Goal: Transaction & Acquisition: Purchase product/service

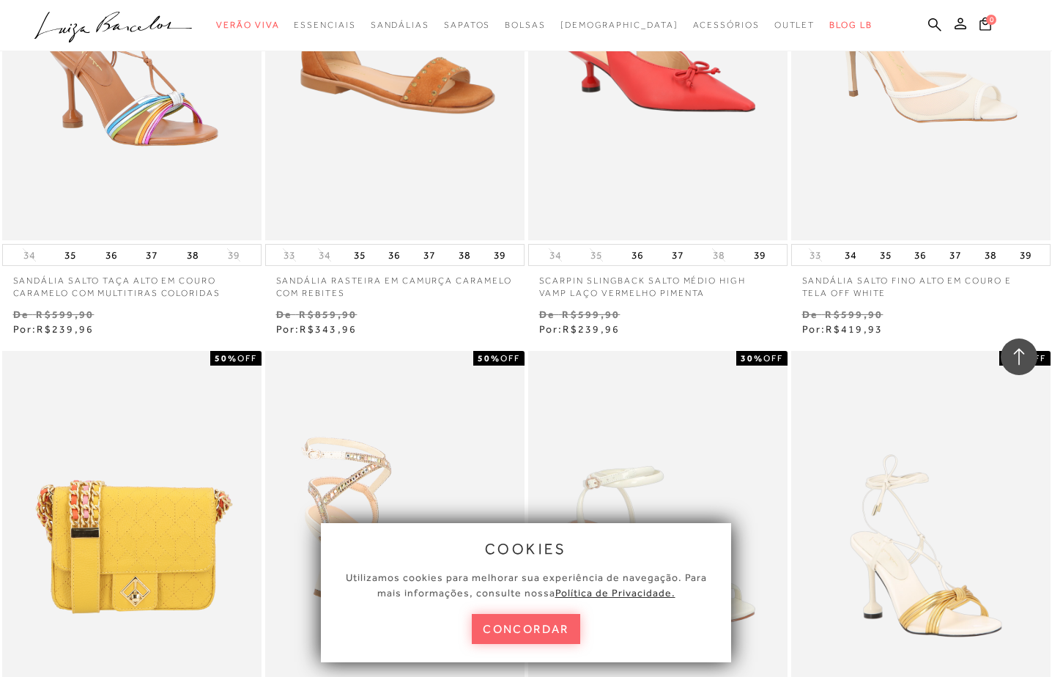
scroll to position [2050, 0]
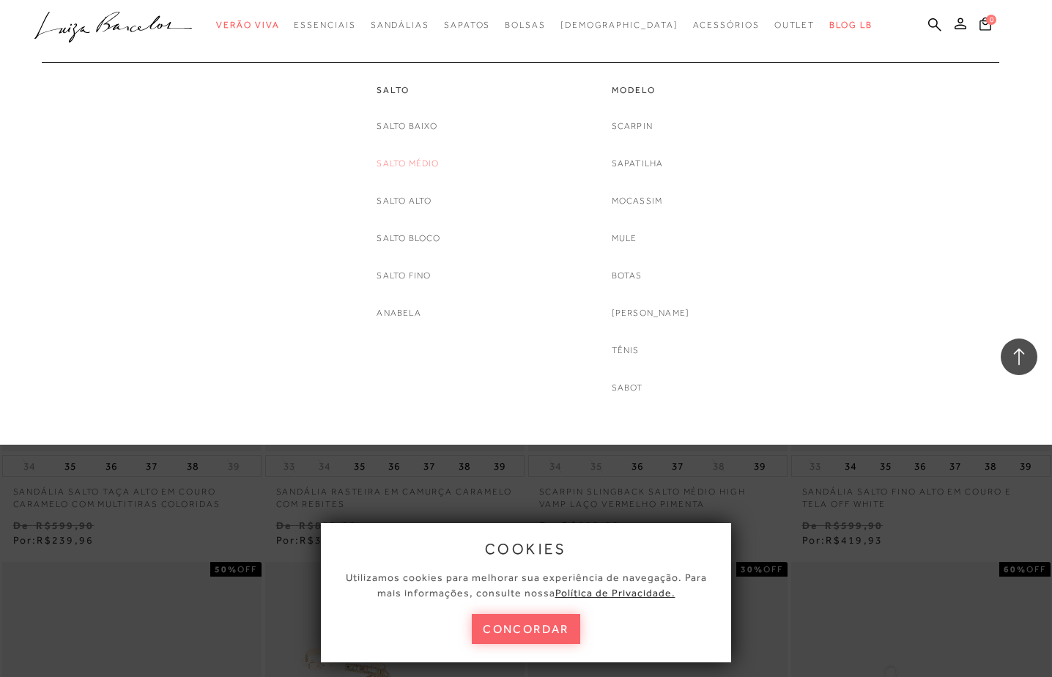
click at [410, 160] on link "Salto Médio" at bounding box center [407, 163] width 62 height 15
click at [409, 195] on link "Salto Alto" at bounding box center [403, 200] width 55 height 15
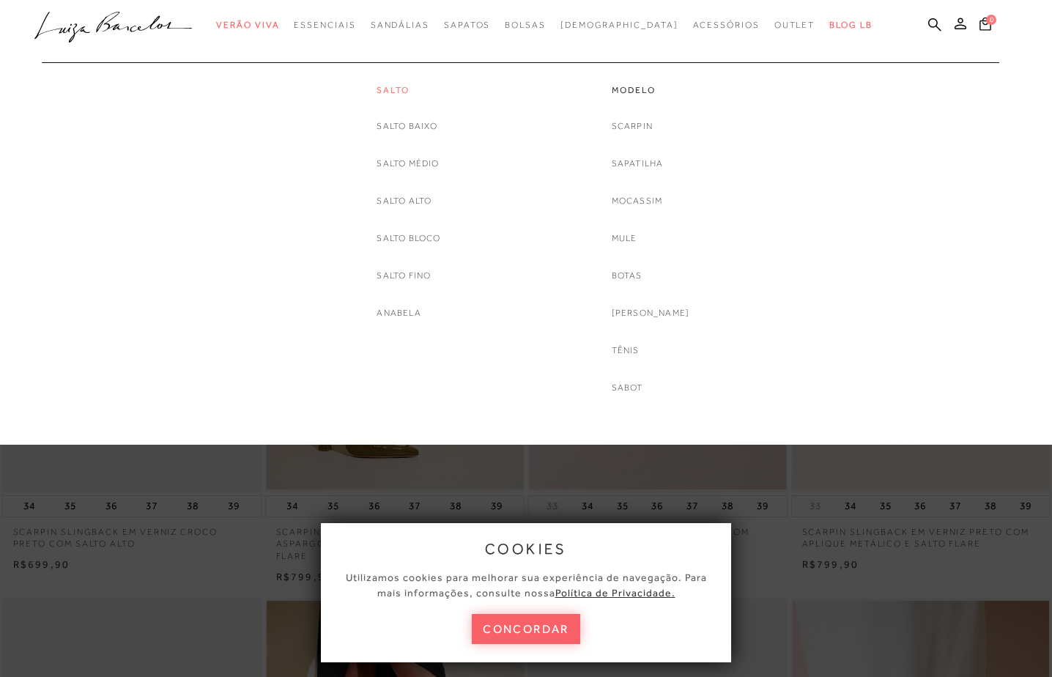
click at [393, 89] on link "Salto" at bounding box center [408, 90] width 64 height 12
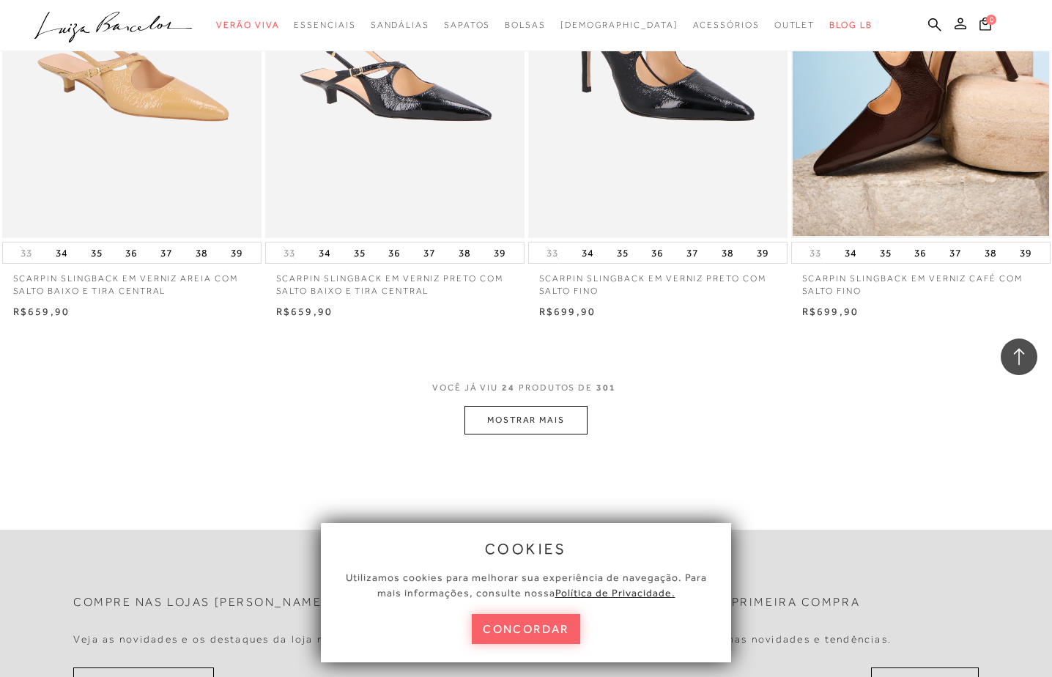
scroll to position [2709, 0]
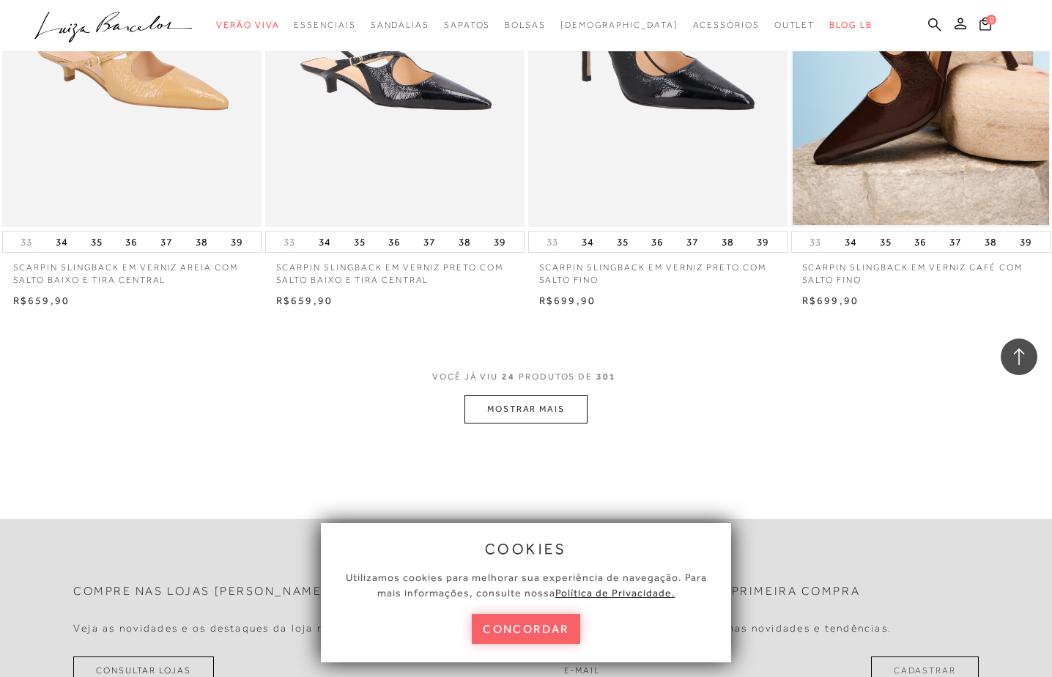
click at [932, 23] on icon at bounding box center [934, 25] width 13 height 14
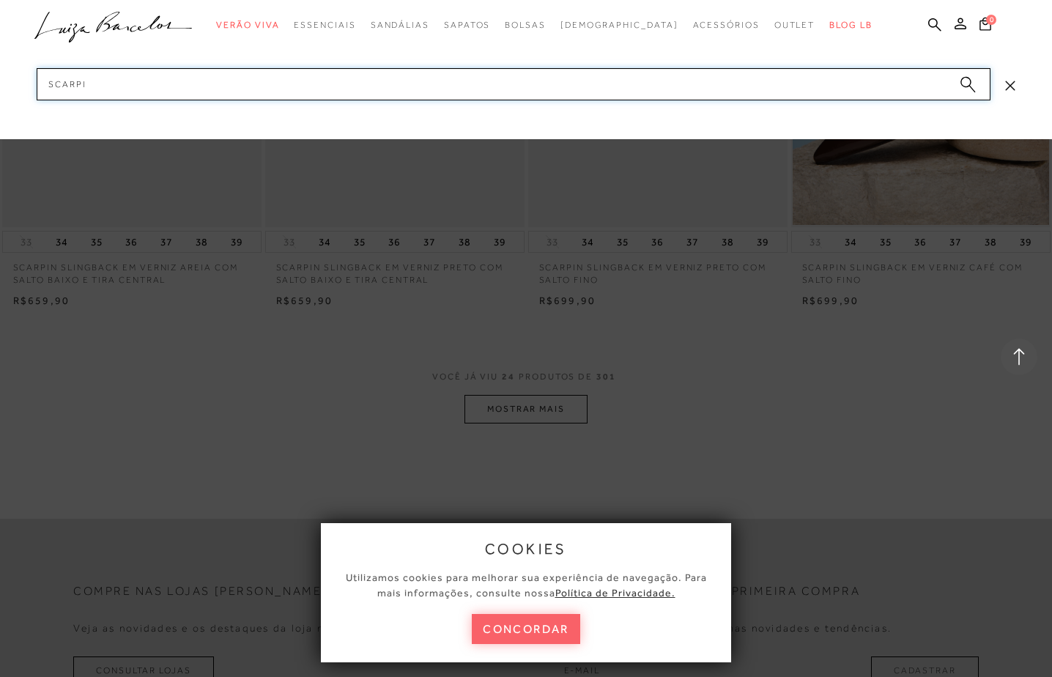
type input "scarpin"
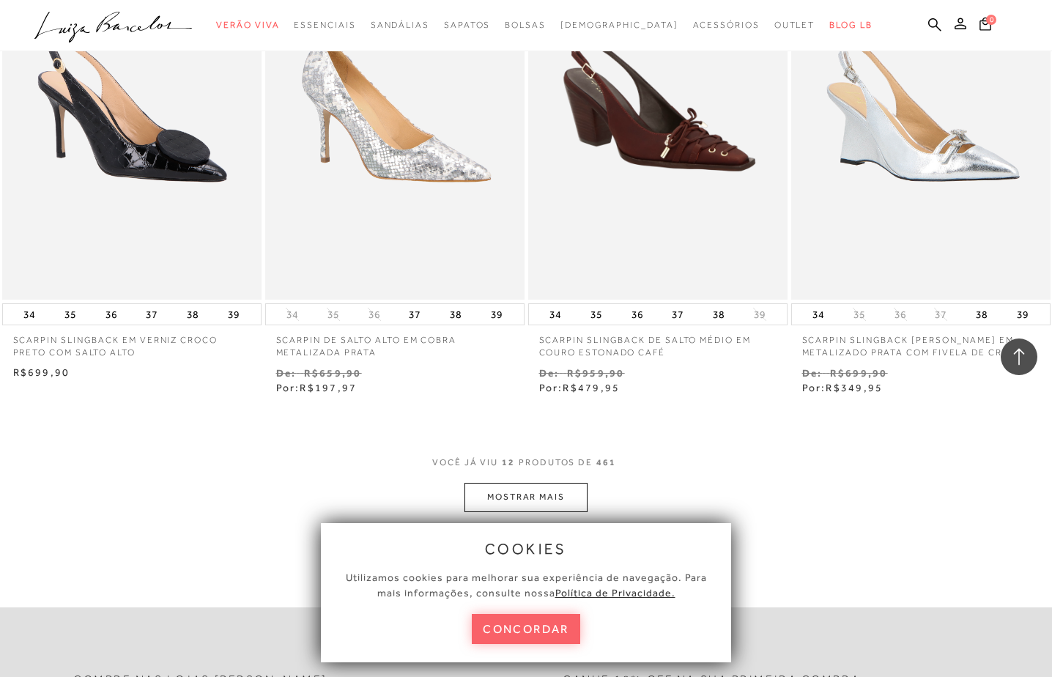
scroll to position [1245, 0]
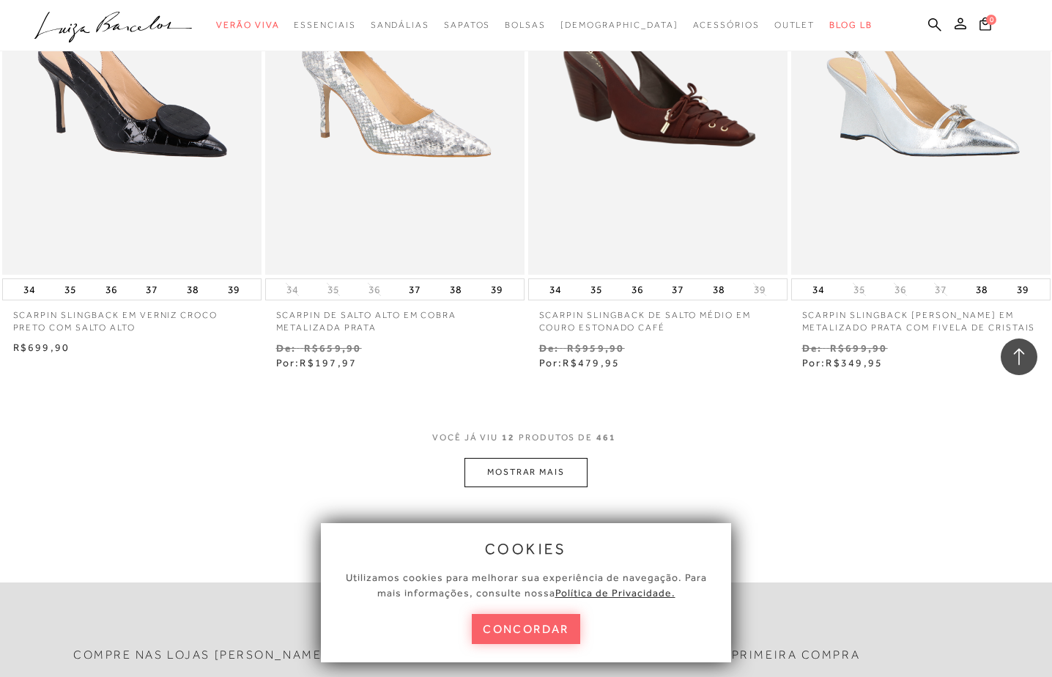
click at [536, 472] on button "MOSTRAR MAIS" at bounding box center [525, 472] width 123 height 29
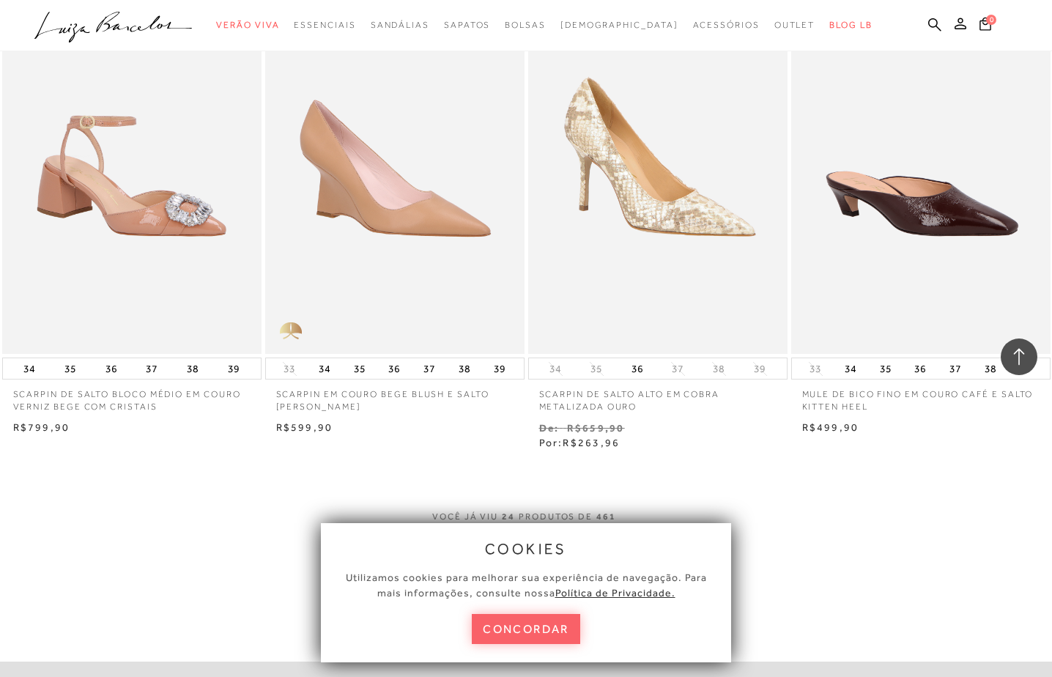
scroll to position [2783, 0]
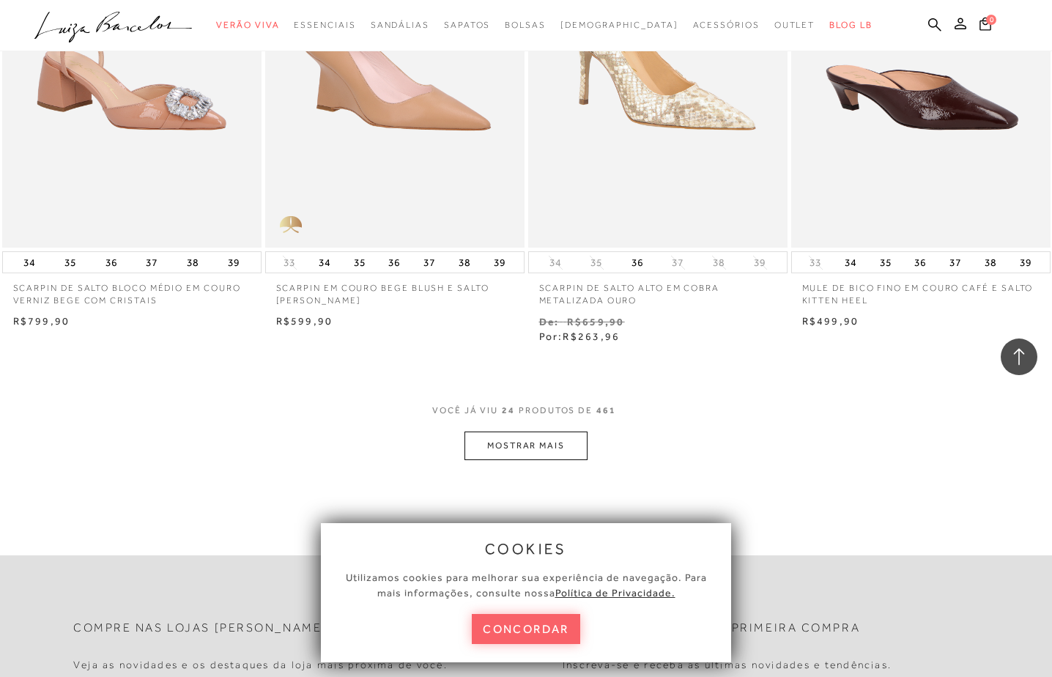
click at [524, 445] on button "MOSTRAR MAIS" at bounding box center [525, 445] width 123 height 29
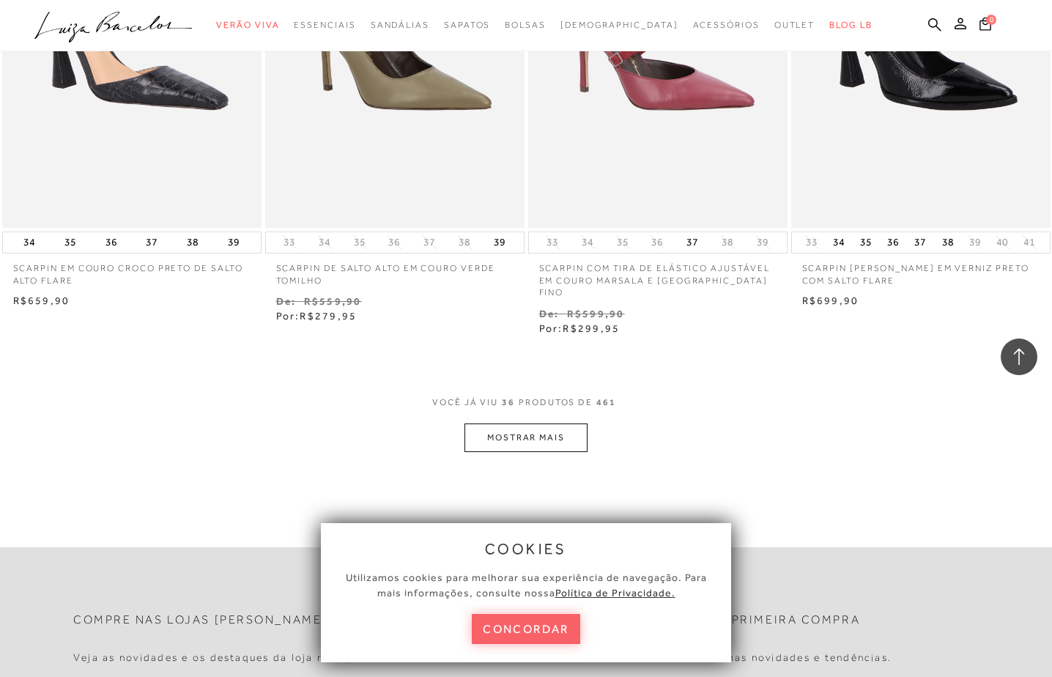
scroll to position [4321, 0]
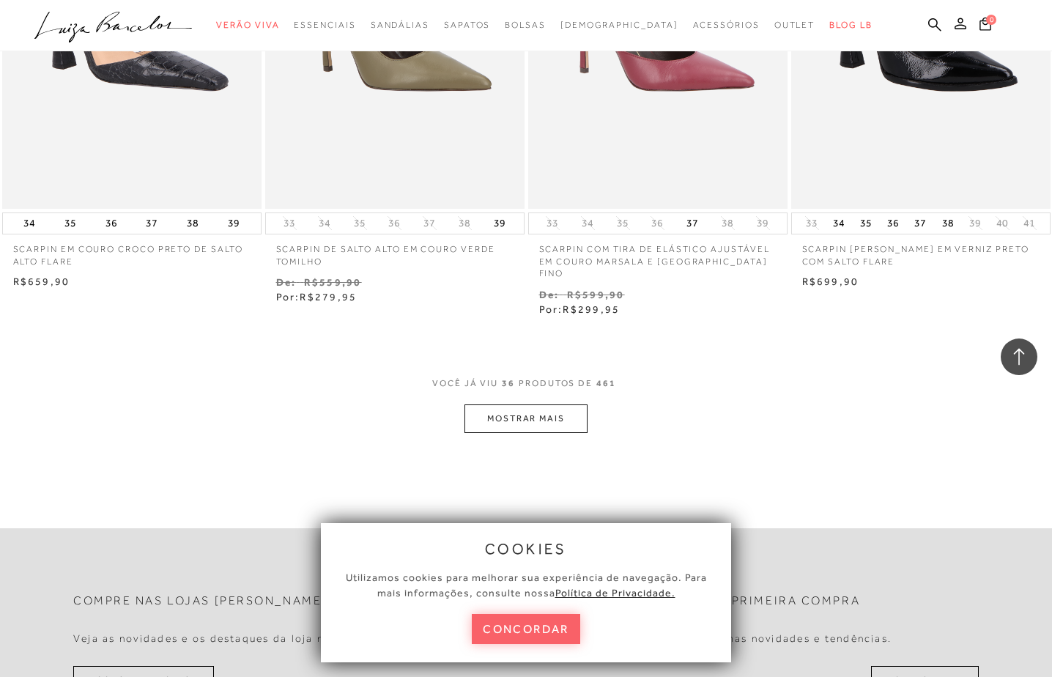
click at [510, 409] on button "MOSTRAR MAIS" at bounding box center [525, 418] width 123 height 29
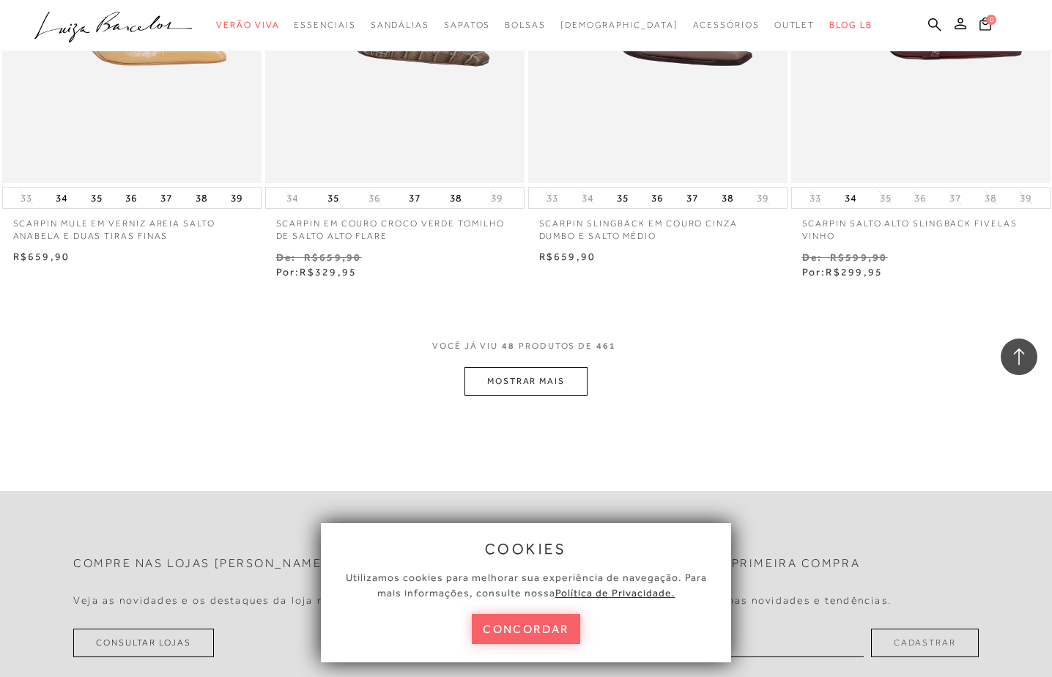
scroll to position [5858, 0]
click at [512, 368] on button "MOSTRAR MAIS" at bounding box center [525, 379] width 123 height 29
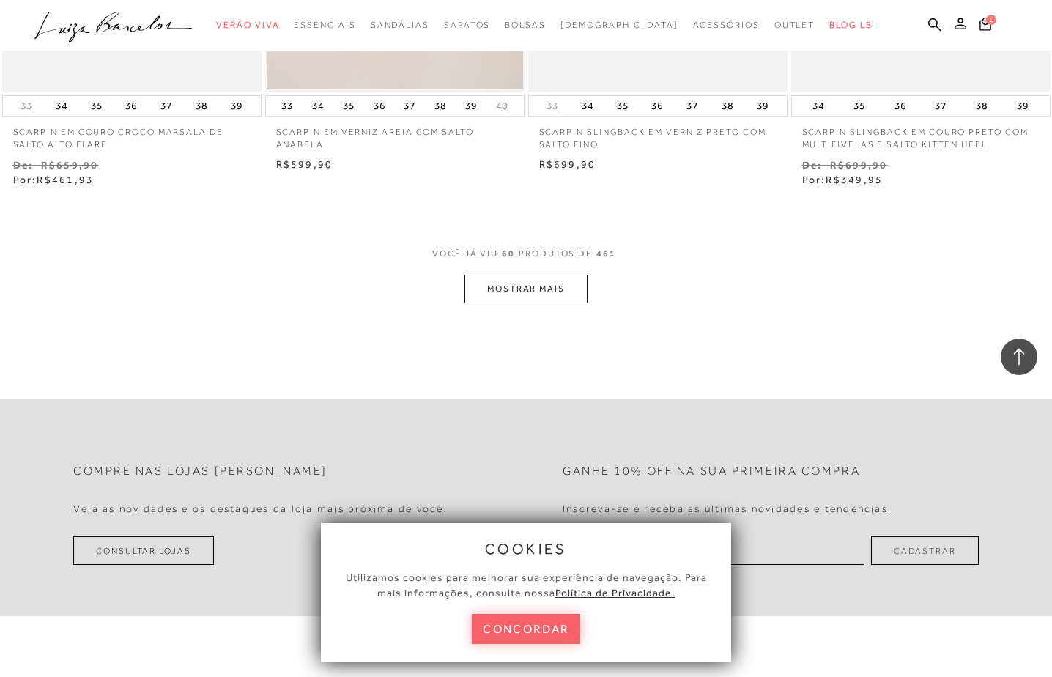
scroll to position [7469, 0]
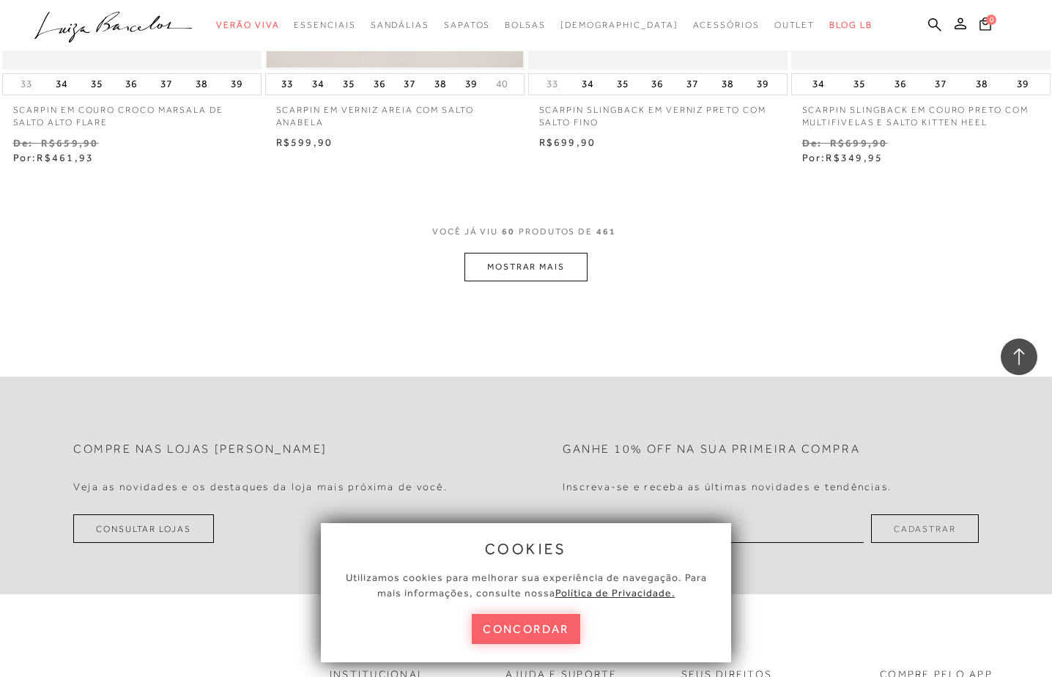
click at [535, 253] on button "MOSTRAR MAIS" at bounding box center [525, 267] width 123 height 29
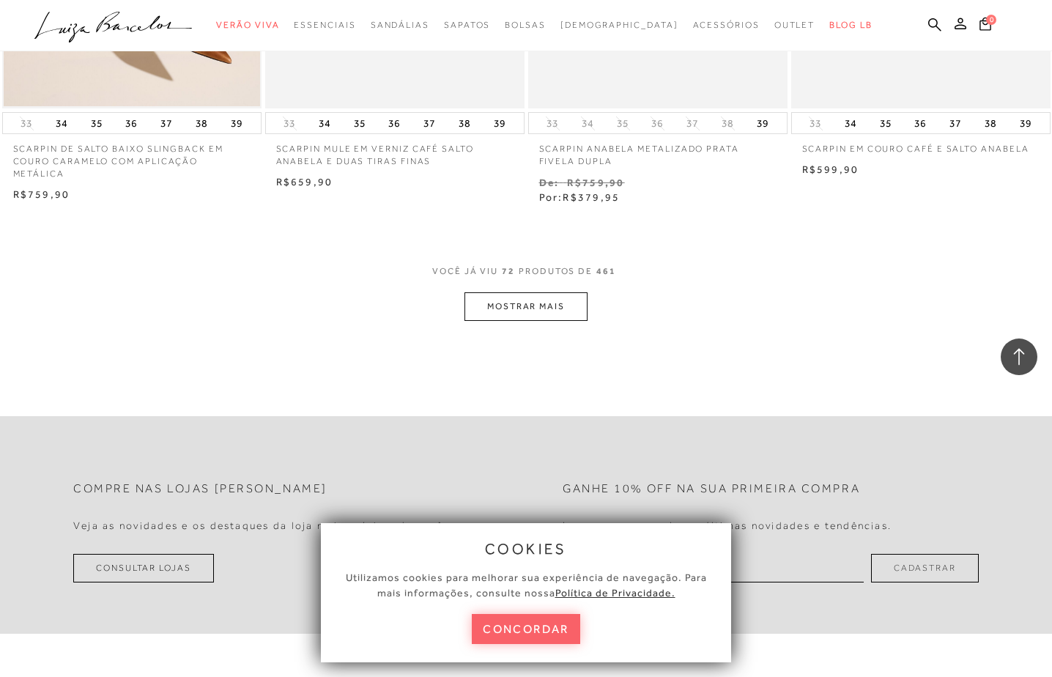
scroll to position [8934, 0]
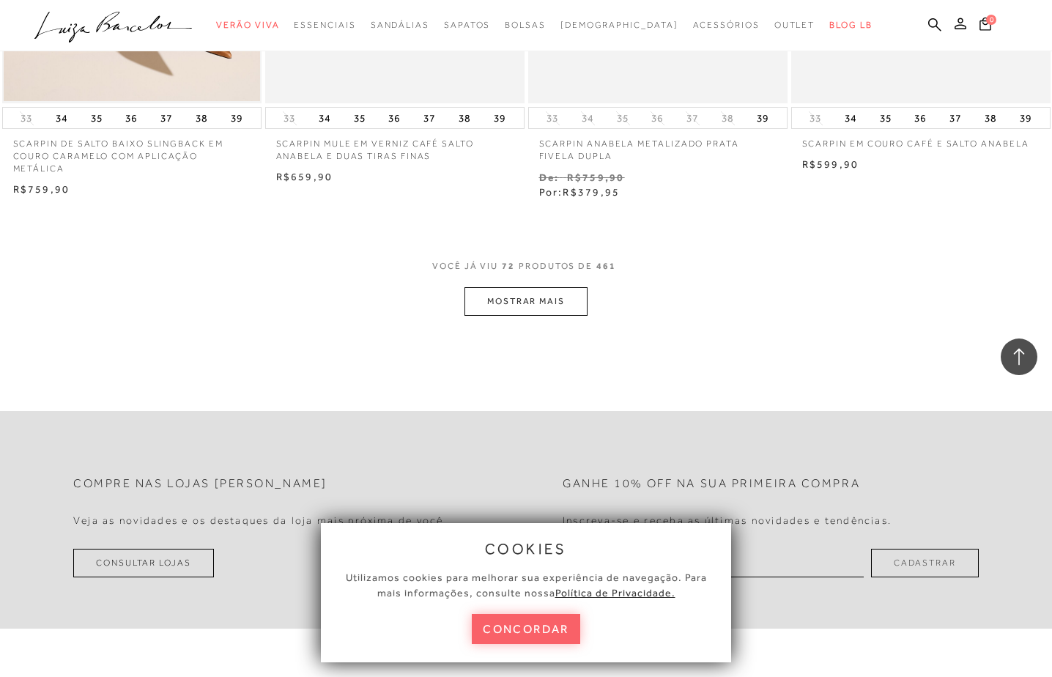
click at [530, 295] on button "MOSTRAR MAIS" at bounding box center [525, 301] width 123 height 29
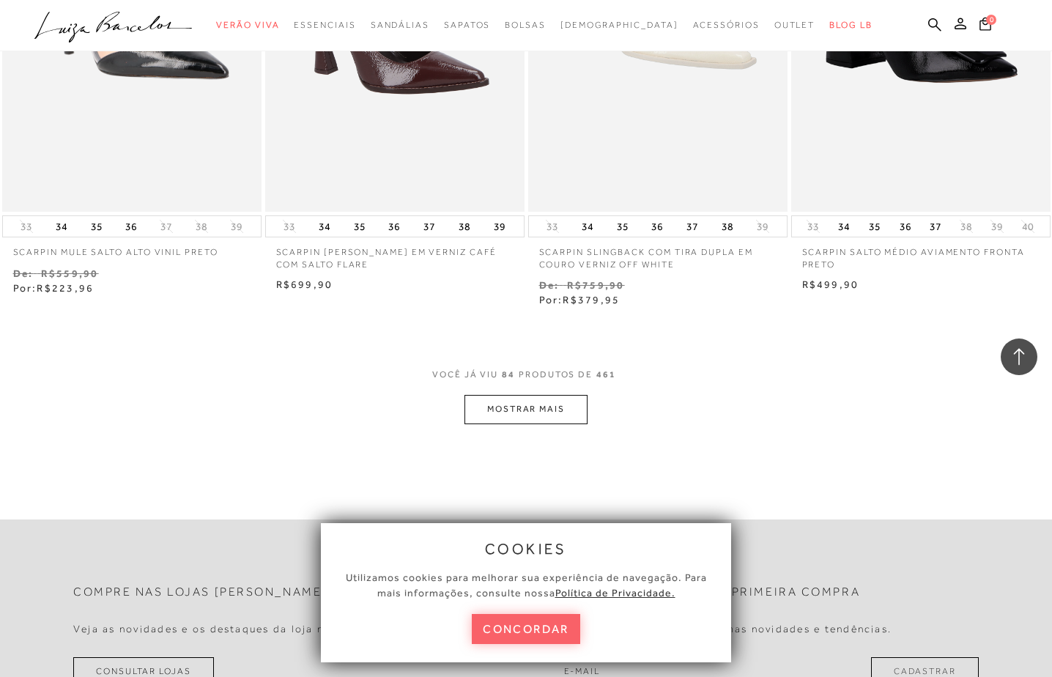
scroll to position [10325, 0]
click at [531, 397] on button "MOSTRAR MAIS" at bounding box center [525, 408] width 123 height 29
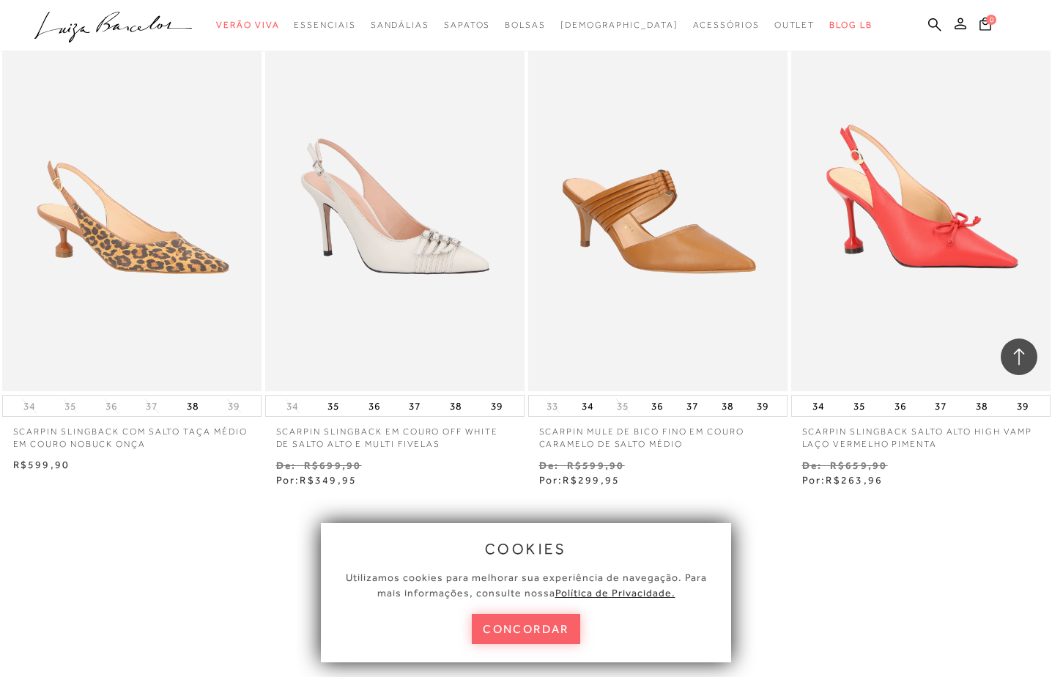
scroll to position [11863, 0]
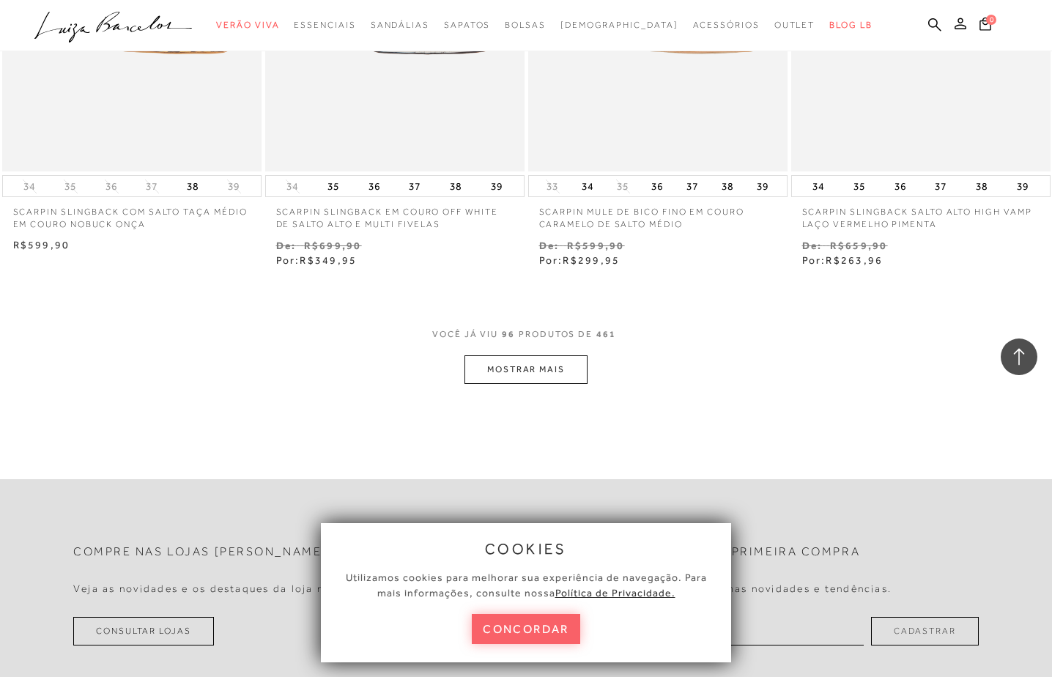
click at [533, 360] on button "MOSTRAR MAIS" at bounding box center [525, 369] width 123 height 29
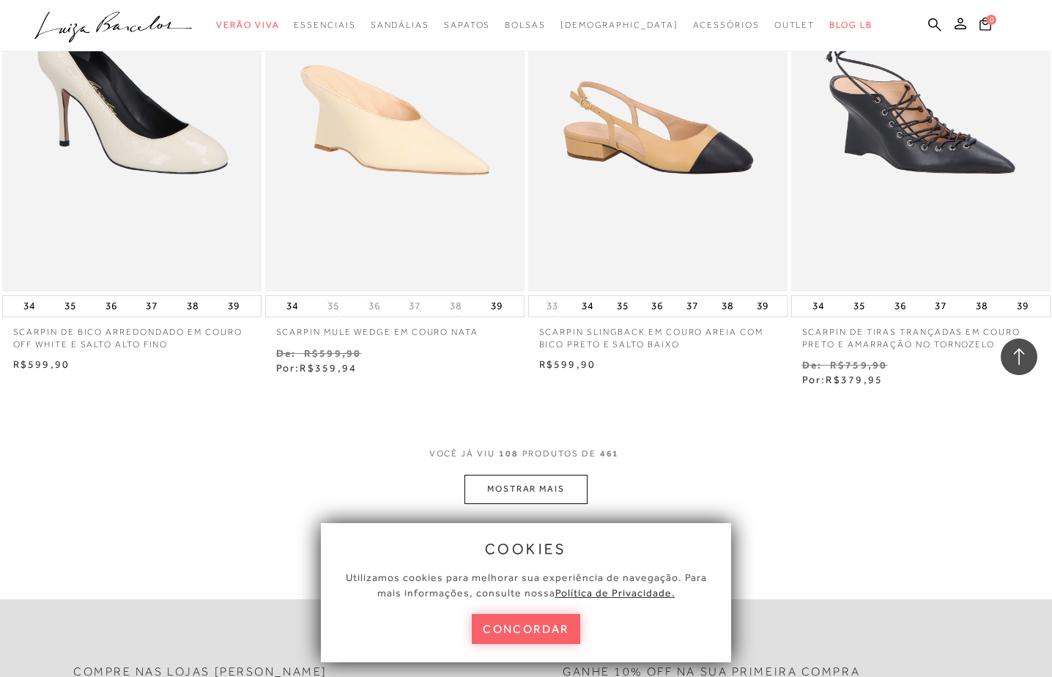
scroll to position [13401, 0]
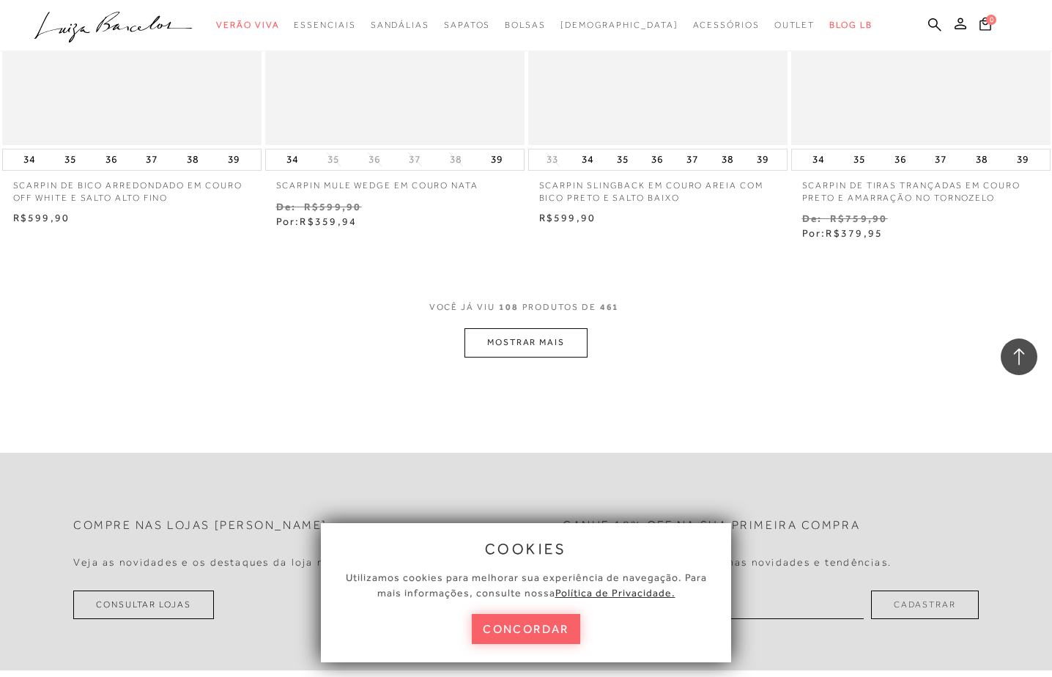
click at [535, 328] on button "MOSTRAR MAIS" at bounding box center [525, 342] width 123 height 29
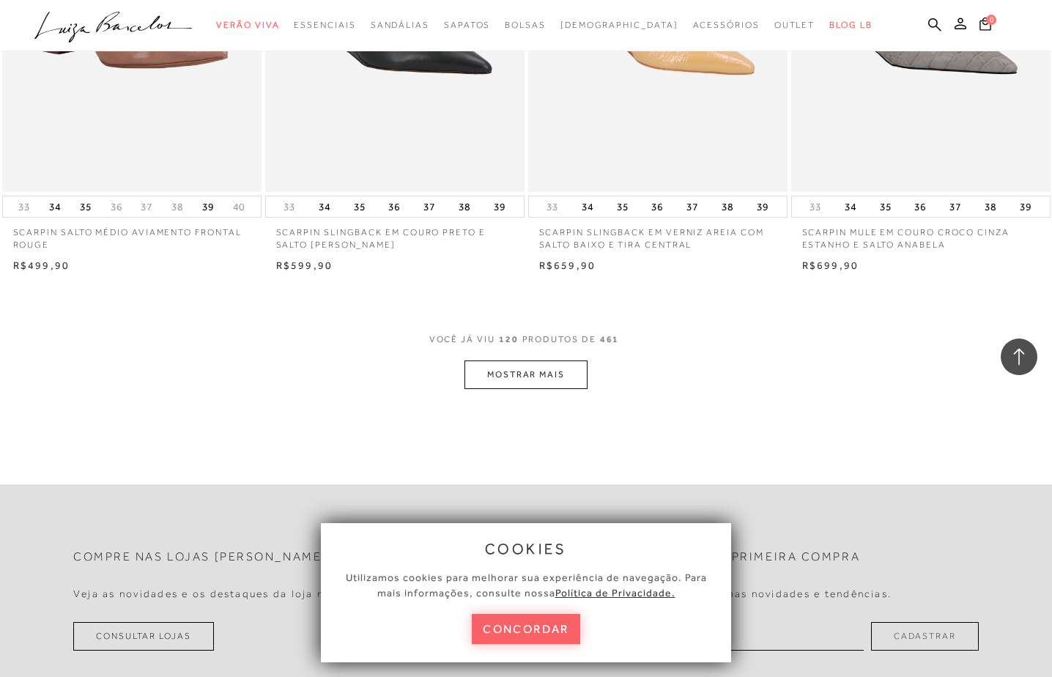
scroll to position [14866, 0]
click at [539, 360] on button "MOSTRAR MAIS" at bounding box center [525, 374] width 123 height 29
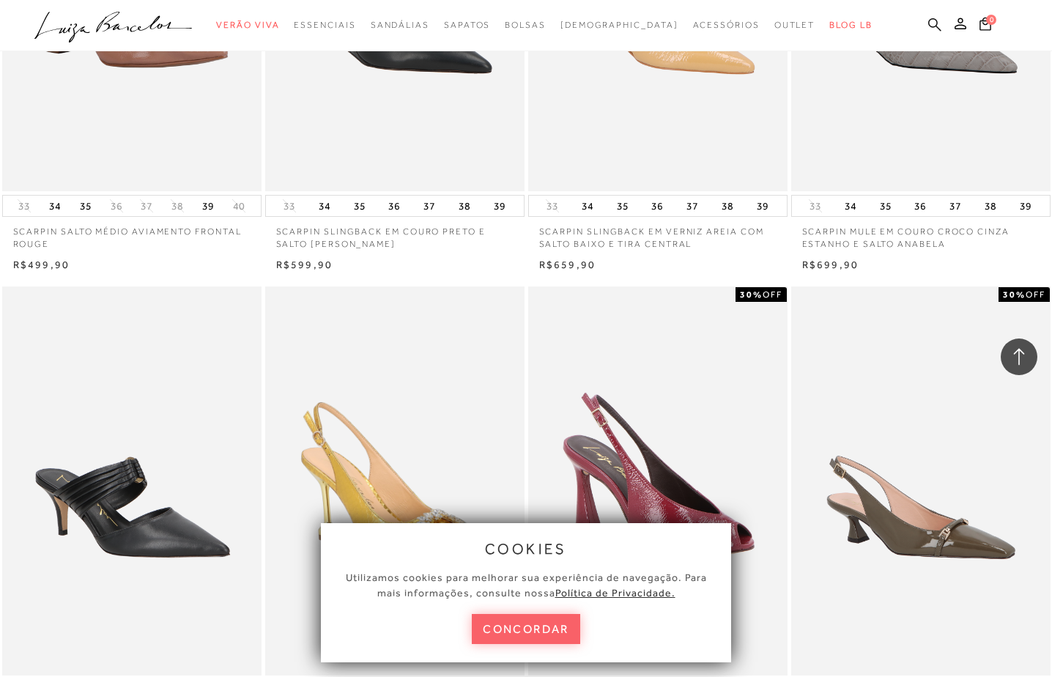
click at [931, 20] on icon at bounding box center [934, 25] width 13 height 14
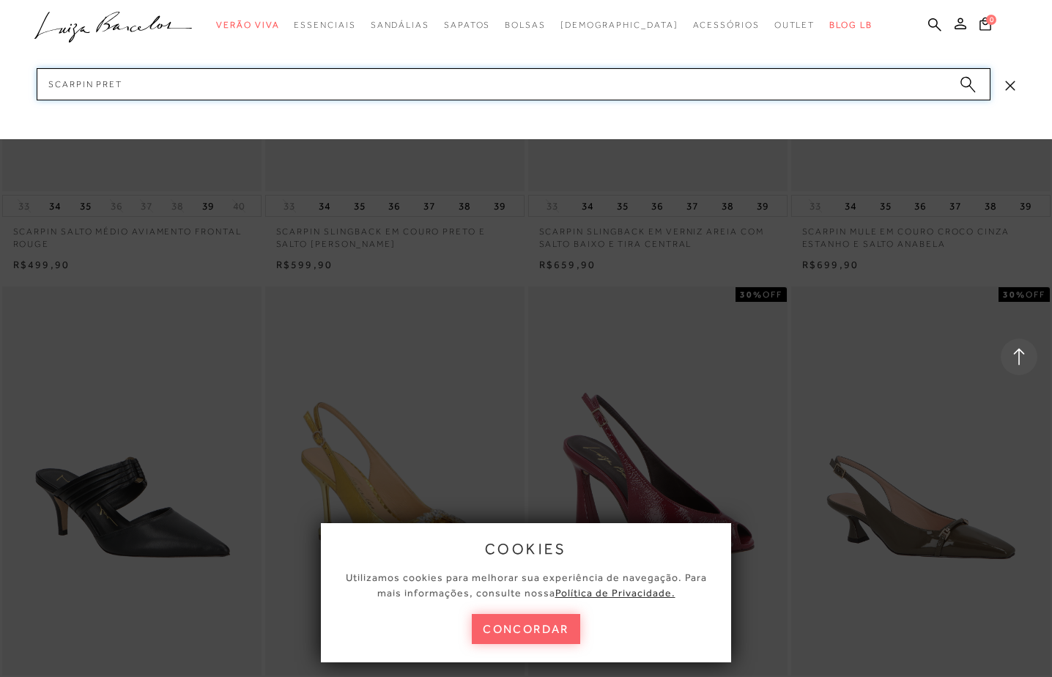
type input "scarpin preto"
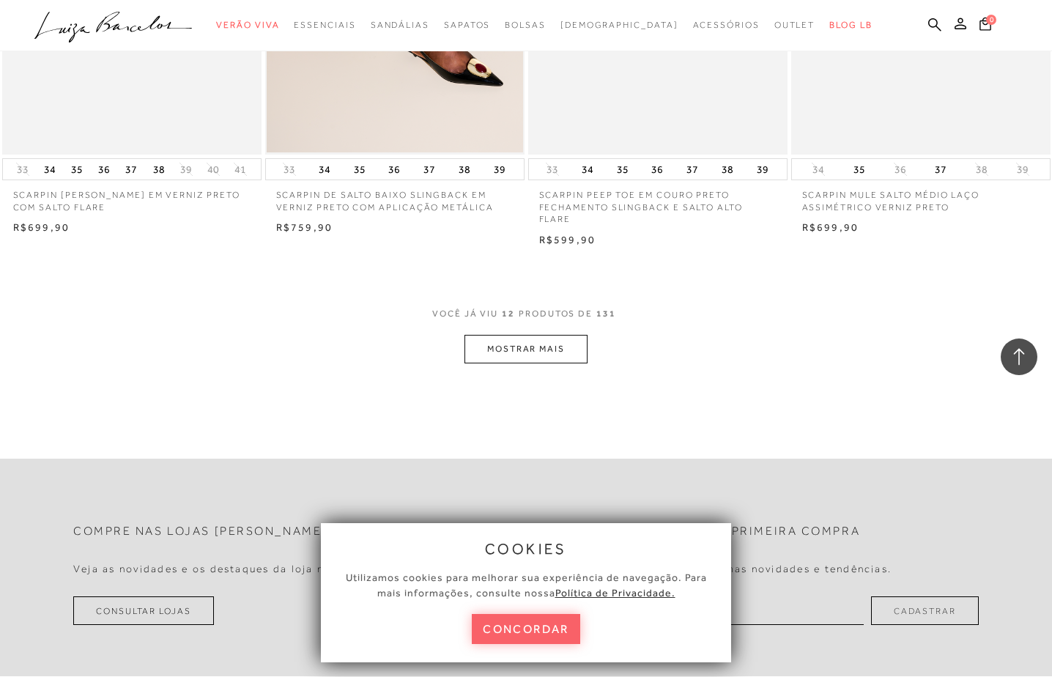
scroll to position [1391, 0]
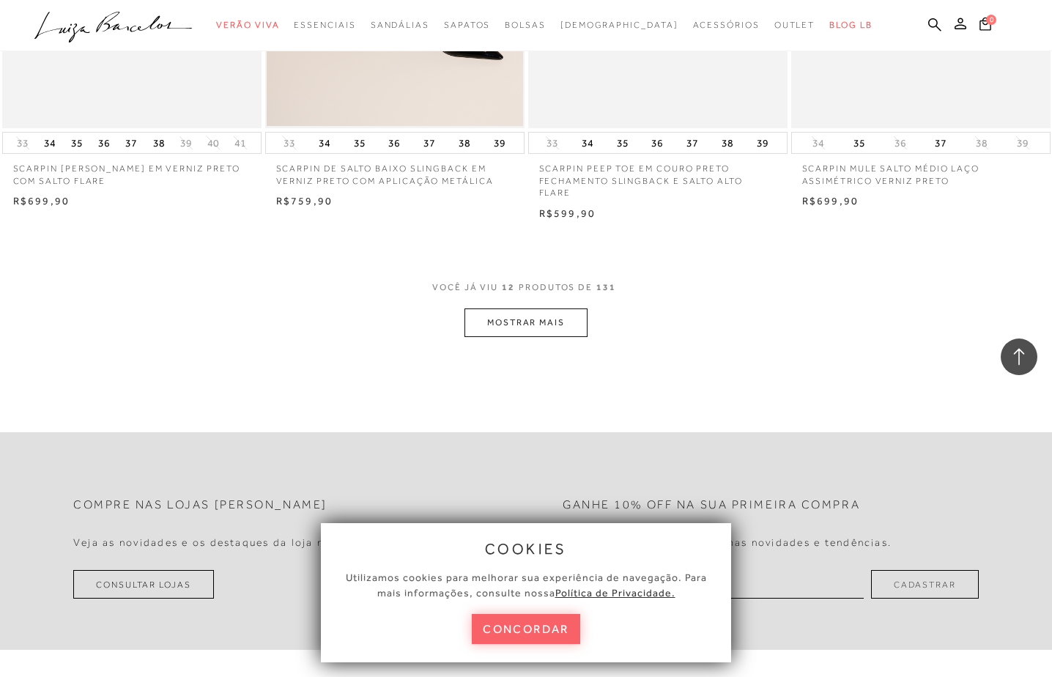
click at [528, 328] on button "MOSTRAR MAIS" at bounding box center [525, 322] width 123 height 29
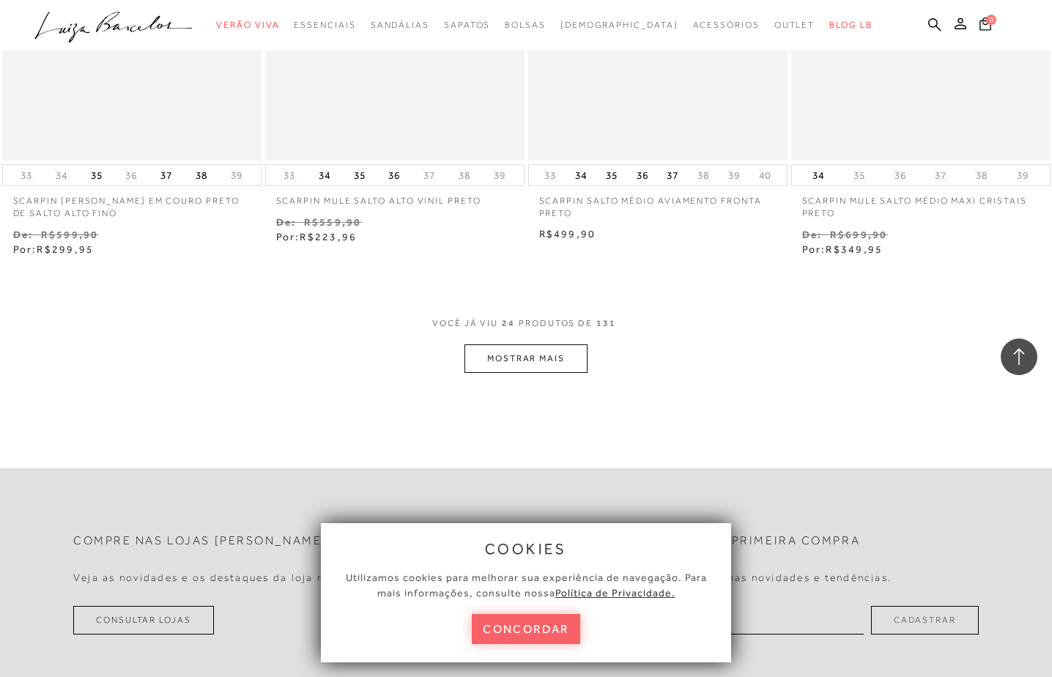
scroll to position [2856, 0]
click at [526, 360] on button "MOSTRAR MAIS" at bounding box center [525, 357] width 123 height 29
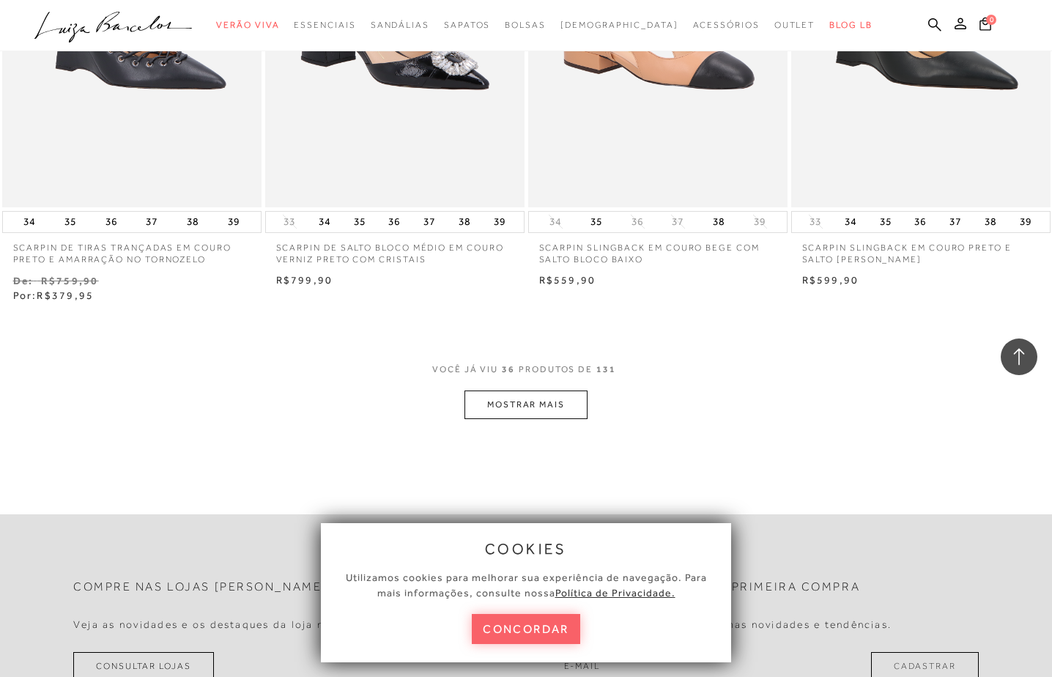
scroll to position [4321, 0]
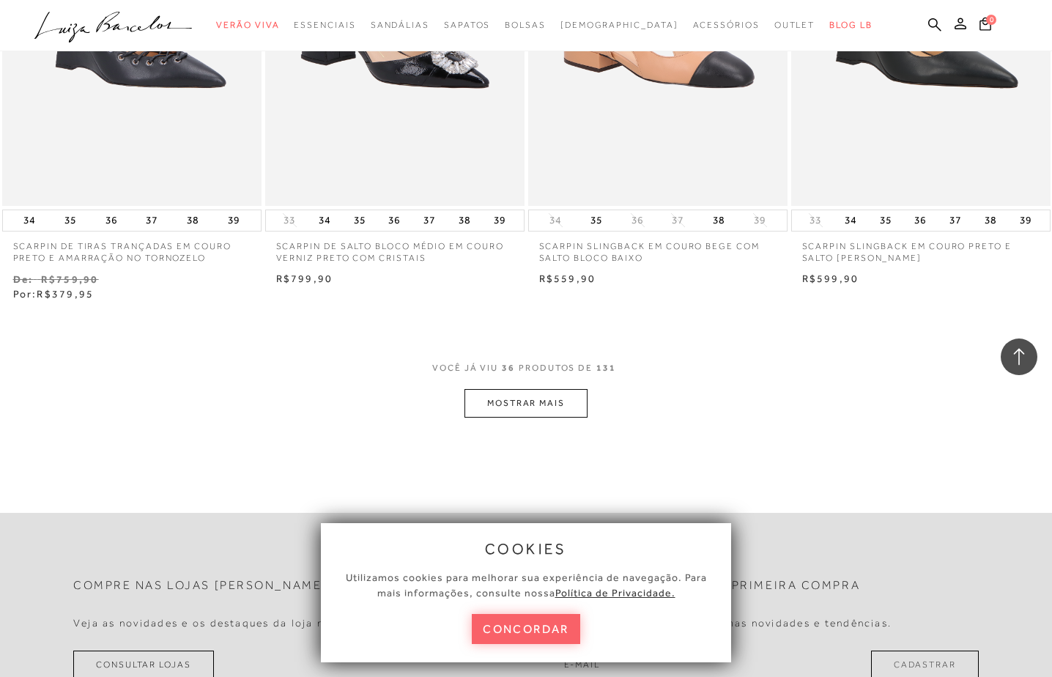
click at [527, 390] on button "MOSTRAR MAIS" at bounding box center [525, 403] width 123 height 29
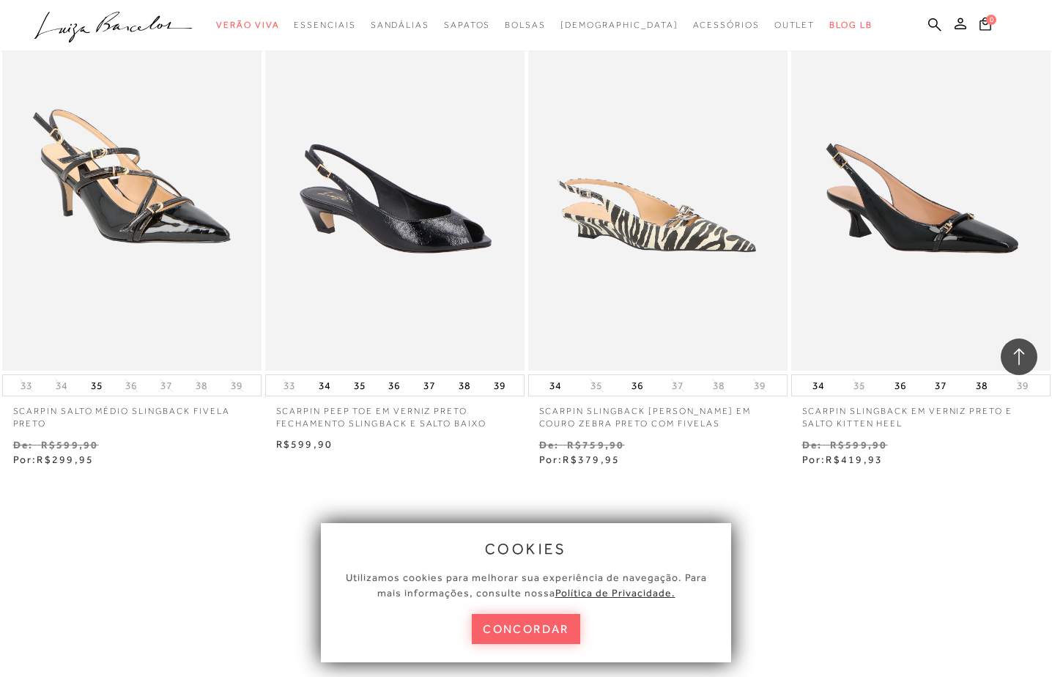
scroll to position [5858, 0]
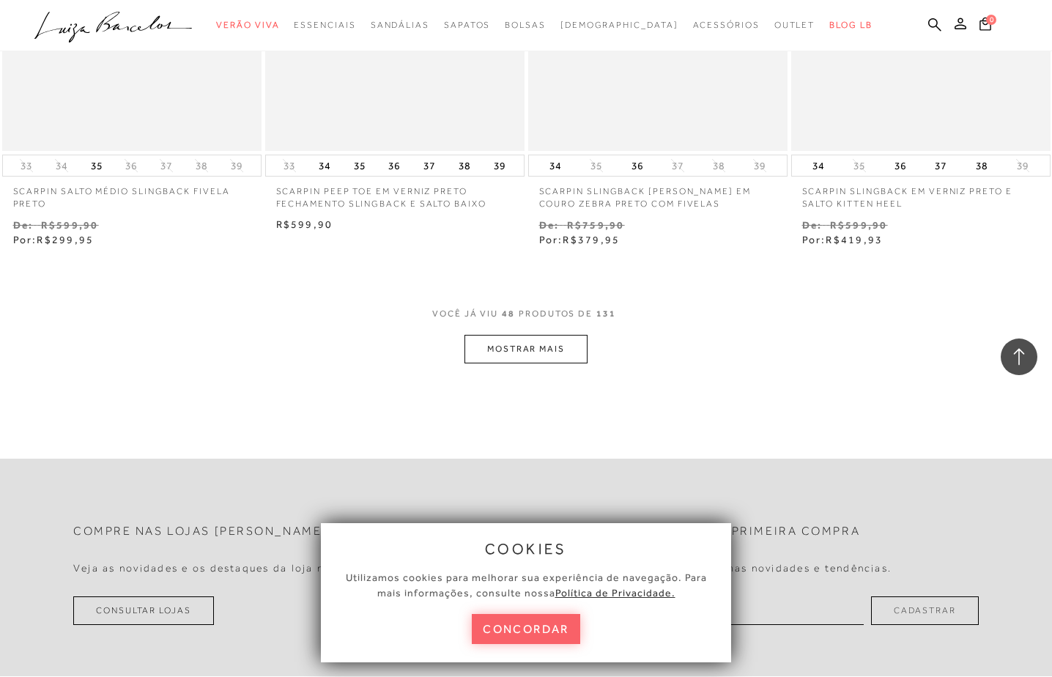
click at [527, 343] on button "MOSTRAR MAIS" at bounding box center [525, 349] width 123 height 29
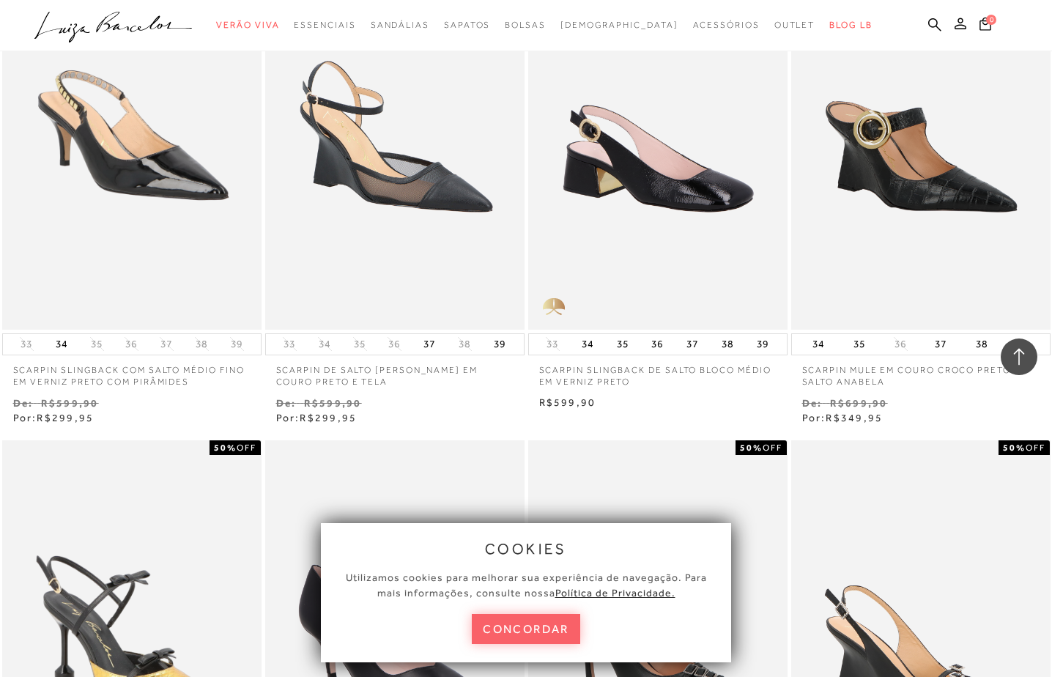
scroll to position [6591, 0]
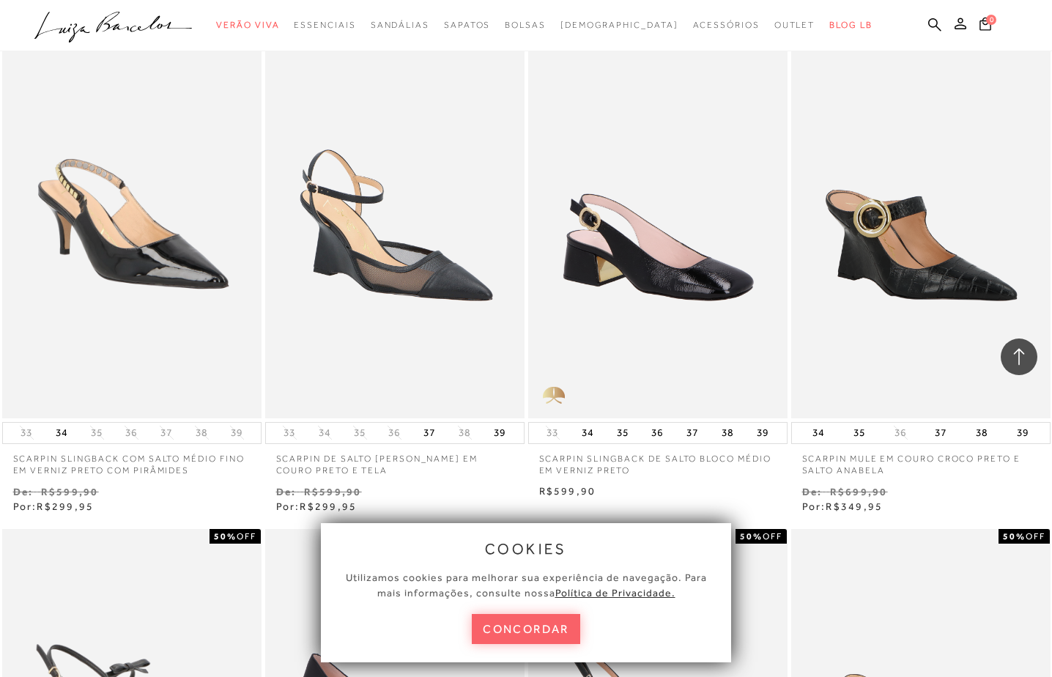
click at [138, 343] on img at bounding box center [132, 223] width 256 height 384
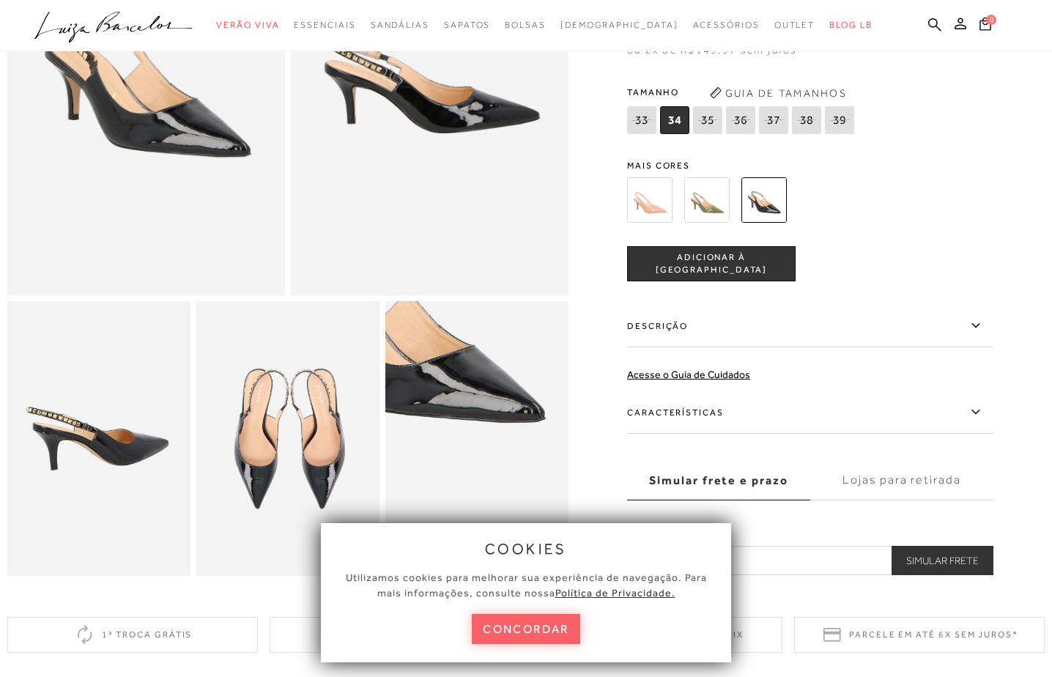
scroll to position [220, 0]
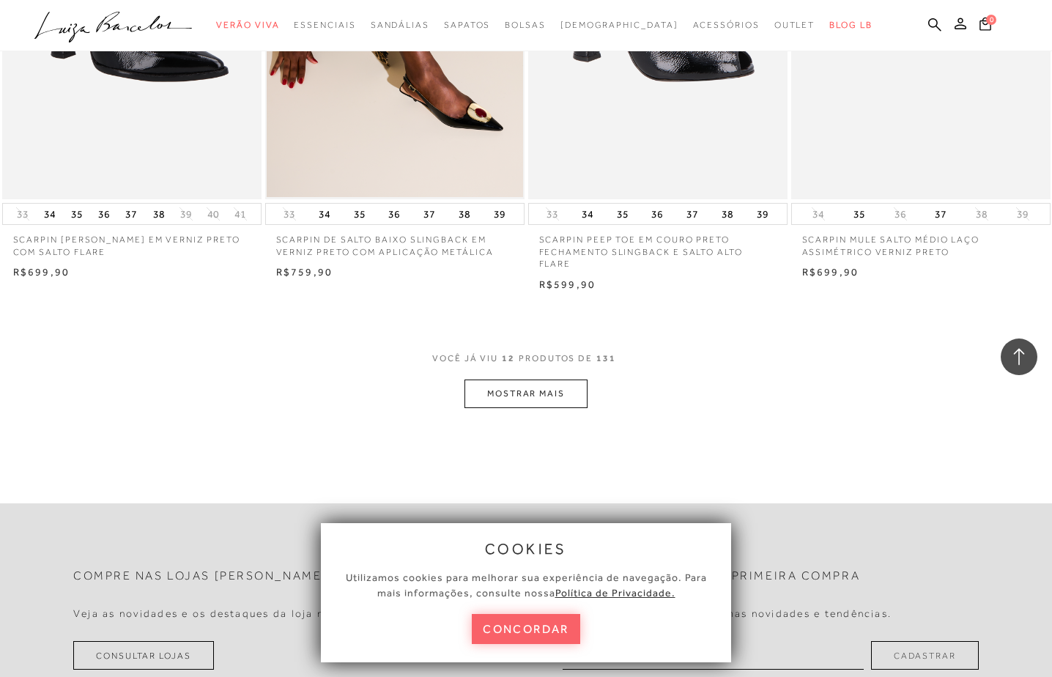
scroll to position [1465, 0]
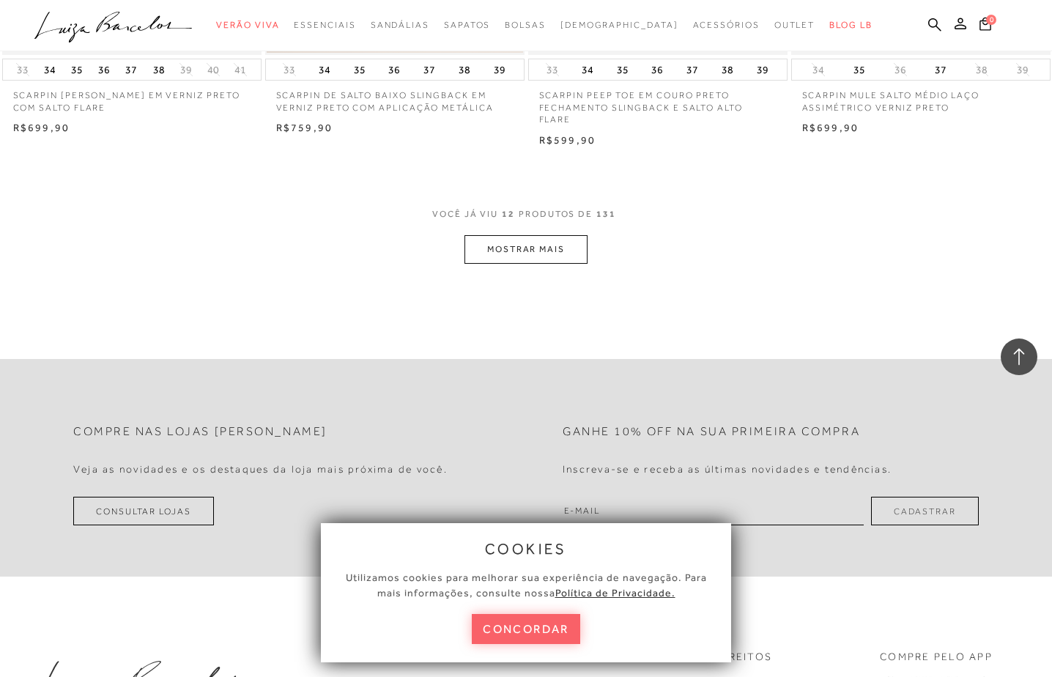
click at [534, 244] on button "MOSTRAR MAIS" at bounding box center [525, 249] width 123 height 29
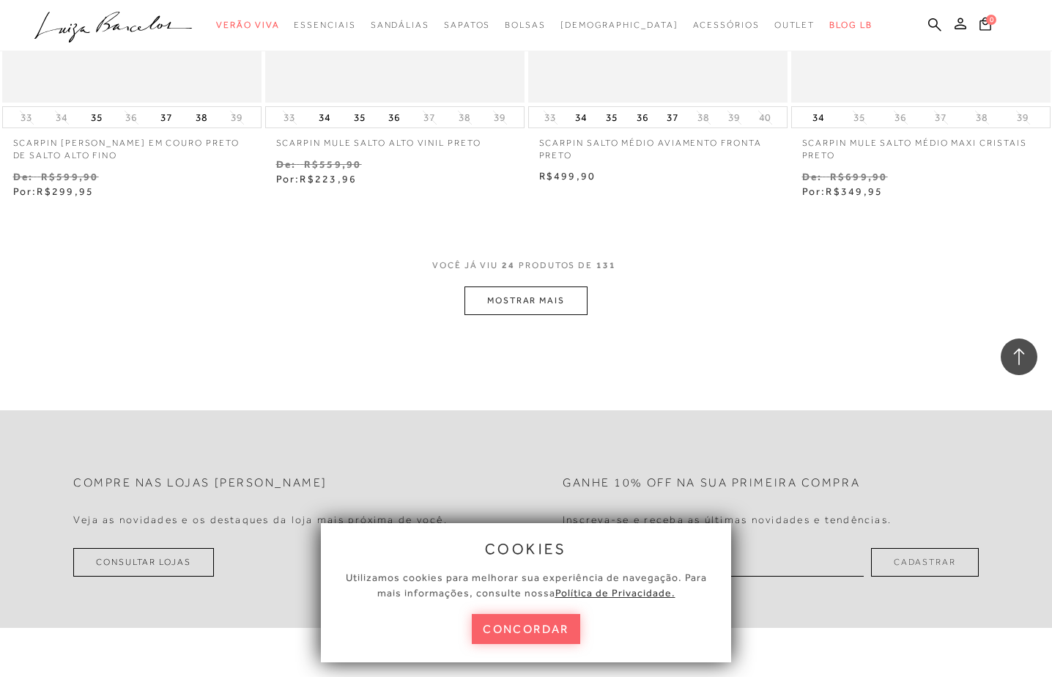
scroll to position [3002, 0]
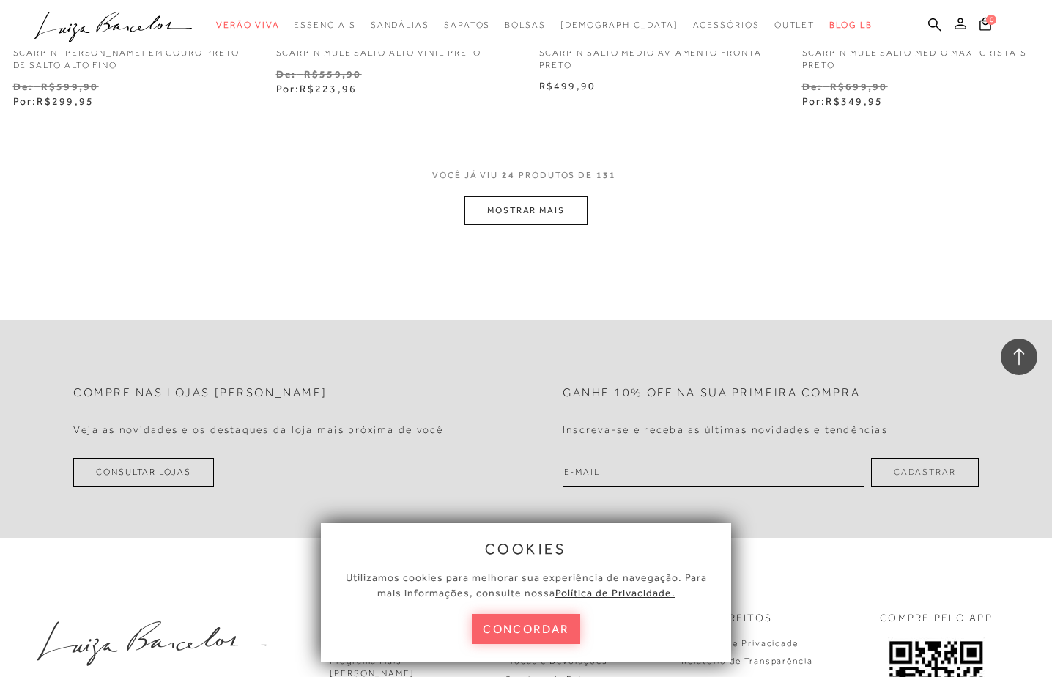
click at [521, 211] on button "MOSTRAR MAIS" at bounding box center [525, 210] width 123 height 29
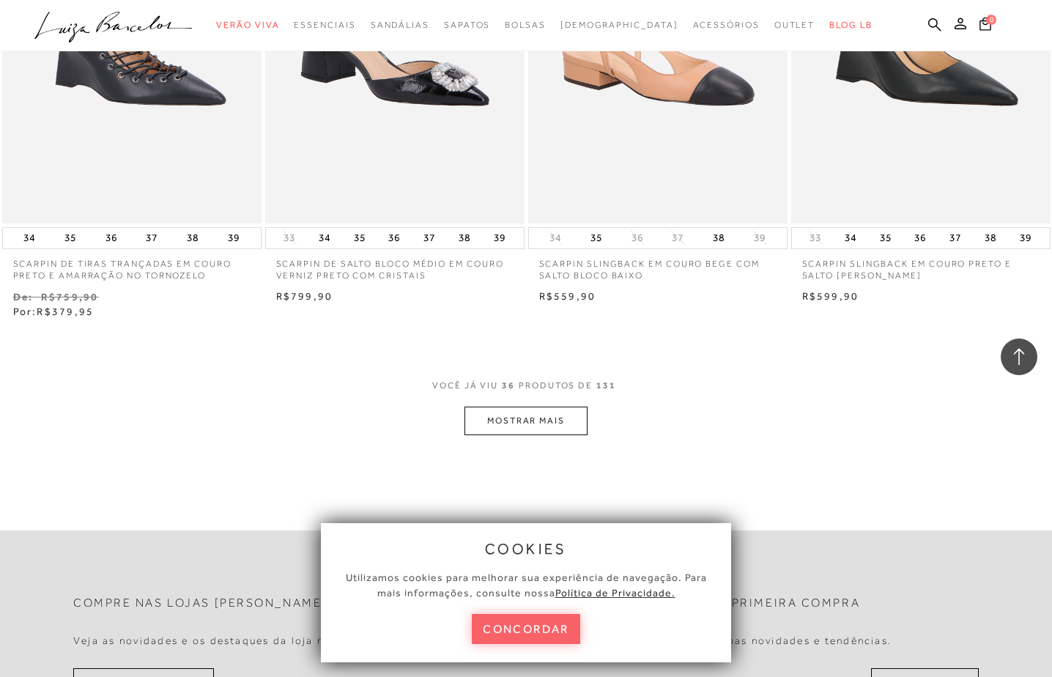
scroll to position [4394, 0]
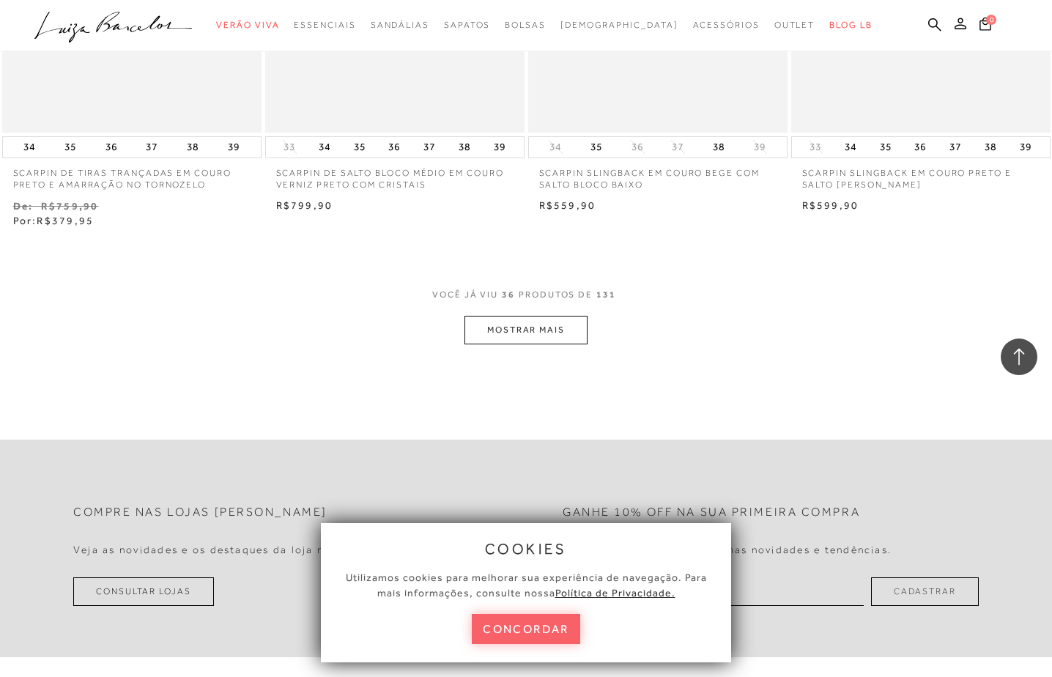
click at [534, 316] on button "MOSTRAR MAIS" at bounding box center [525, 330] width 123 height 29
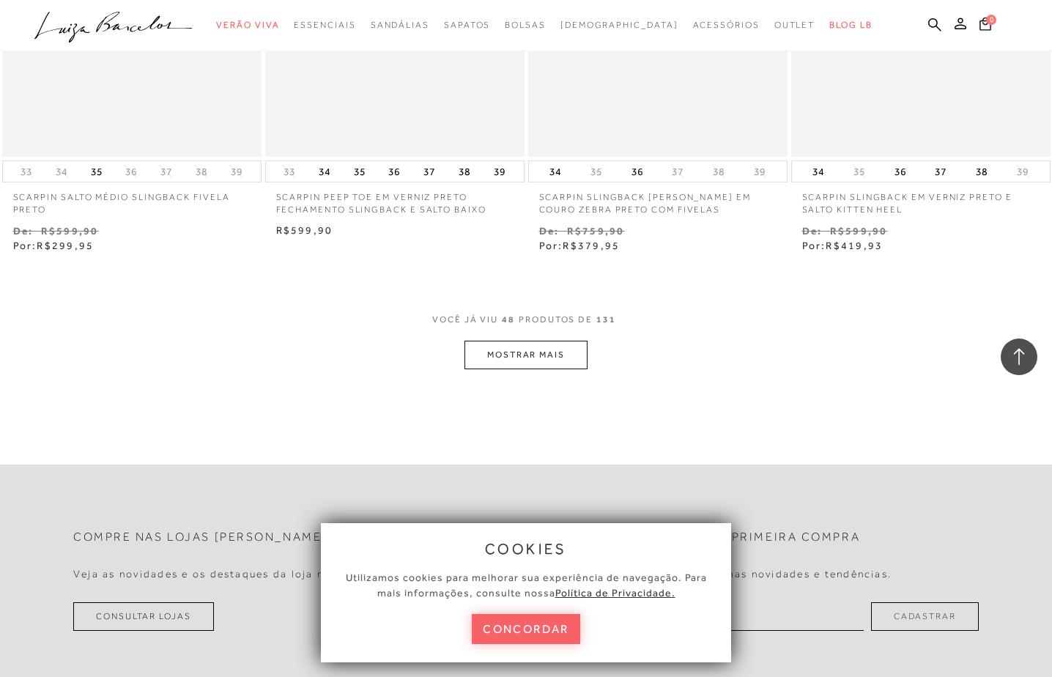
scroll to position [5858, 0]
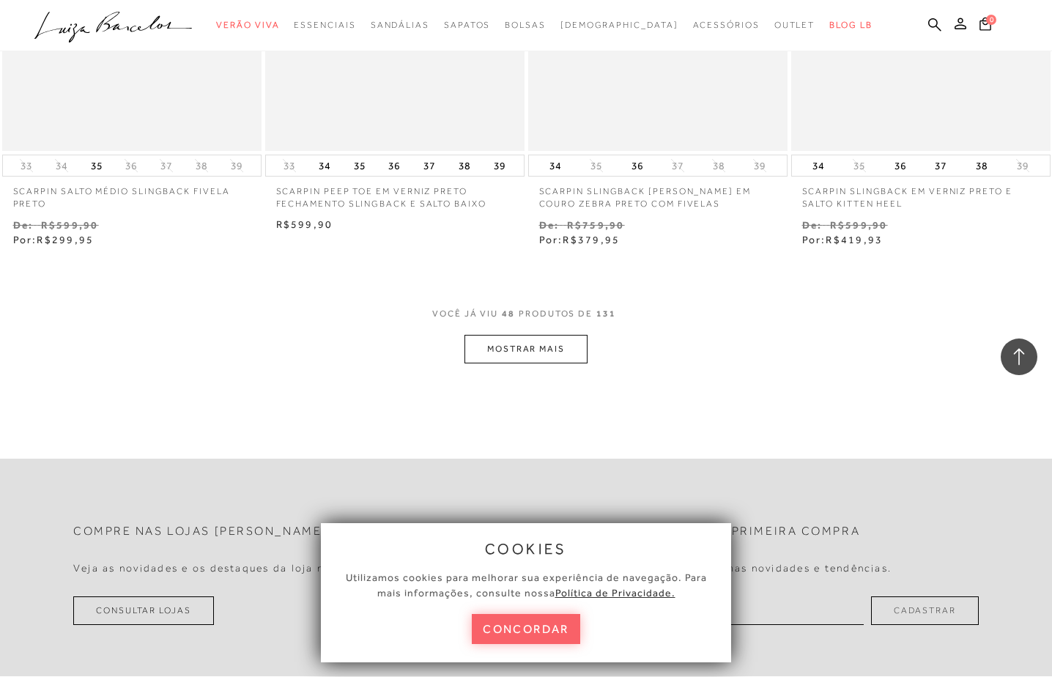
click at [527, 340] on button "MOSTRAR MAIS" at bounding box center [525, 349] width 123 height 29
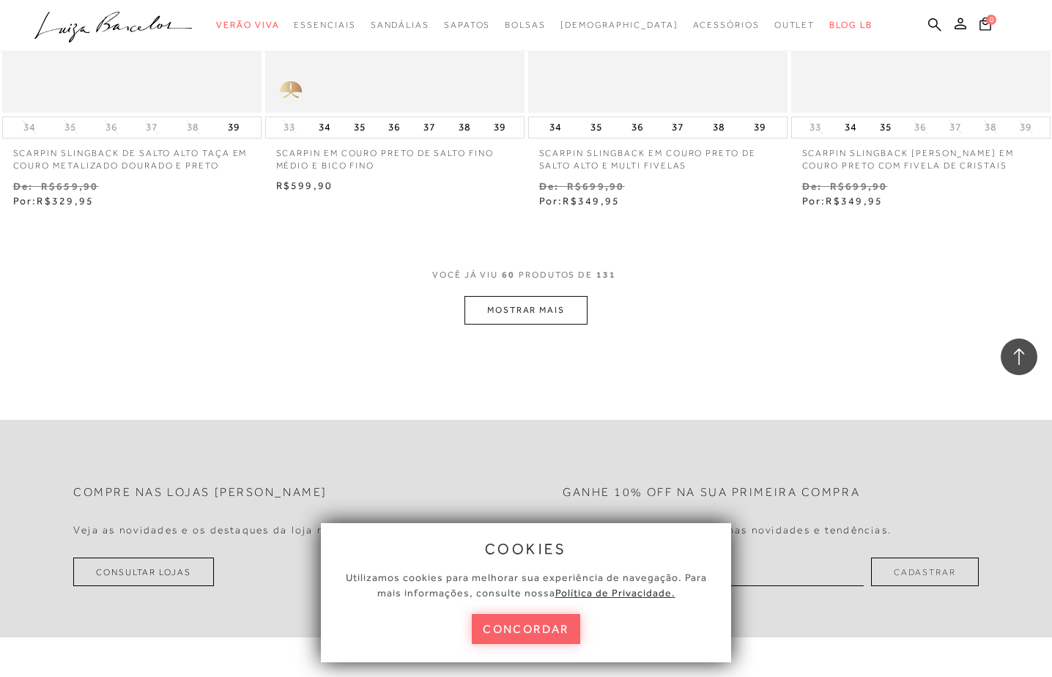
scroll to position [7396, 0]
click at [528, 301] on button "MOSTRAR MAIS" at bounding box center [525, 309] width 123 height 29
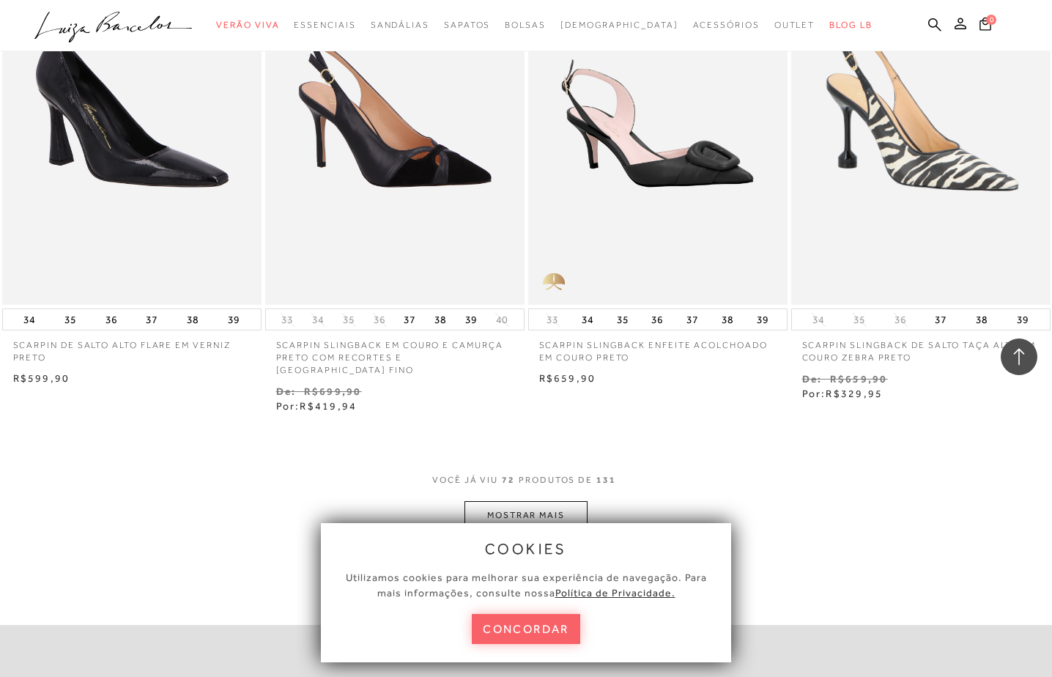
scroll to position [8714, 0]
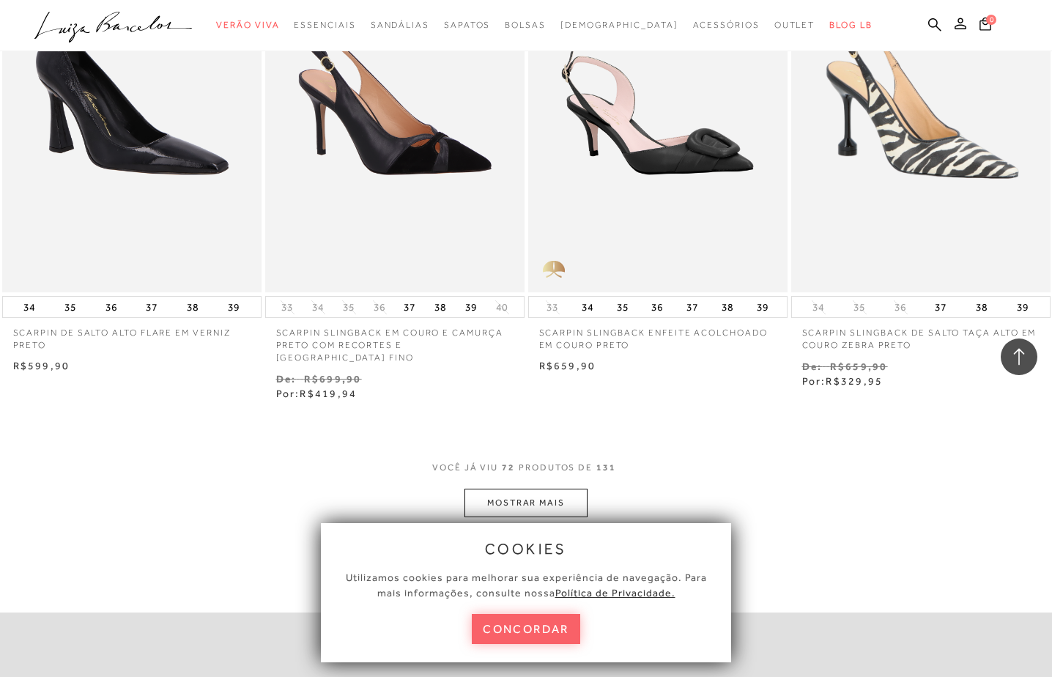
click at [523, 488] on button "MOSTRAR MAIS" at bounding box center [525, 502] width 123 height 29
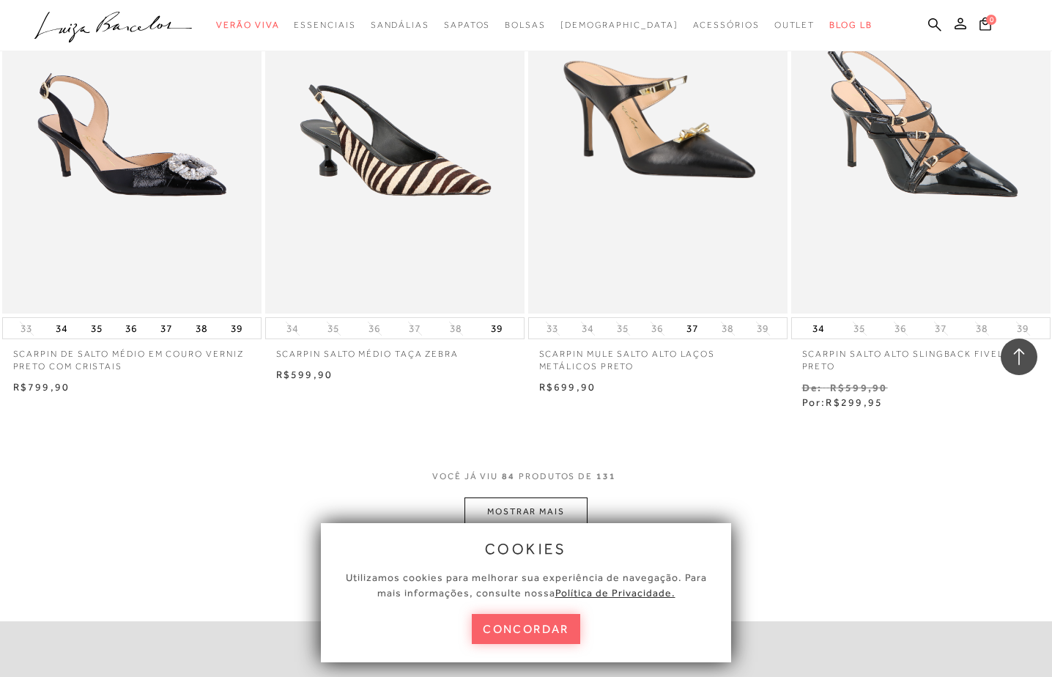
scroll to position [10252, 0]
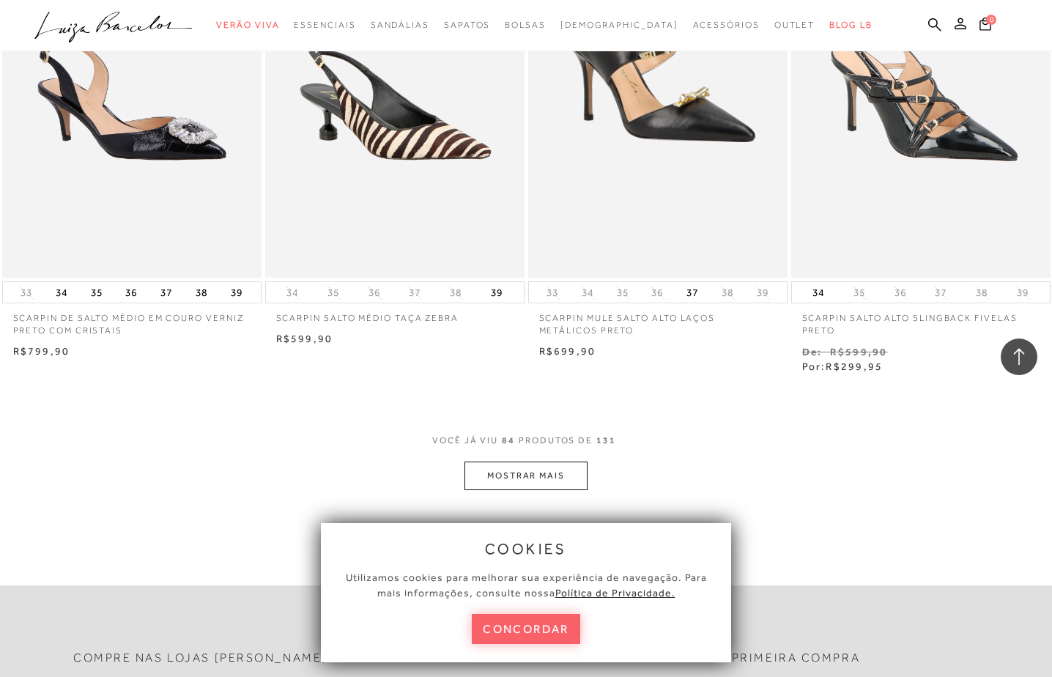
click at [522, 461] on button "MOSTRAR MAIS" at bounding box center [525, 475] width 123 height 29
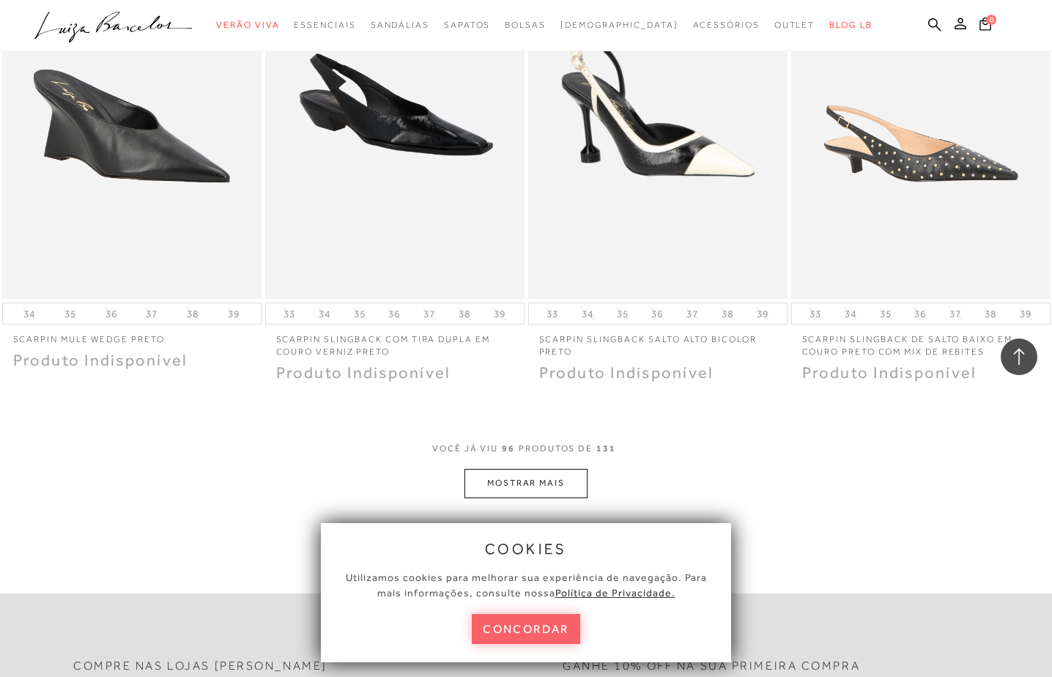
scroll to position [11790, 0]
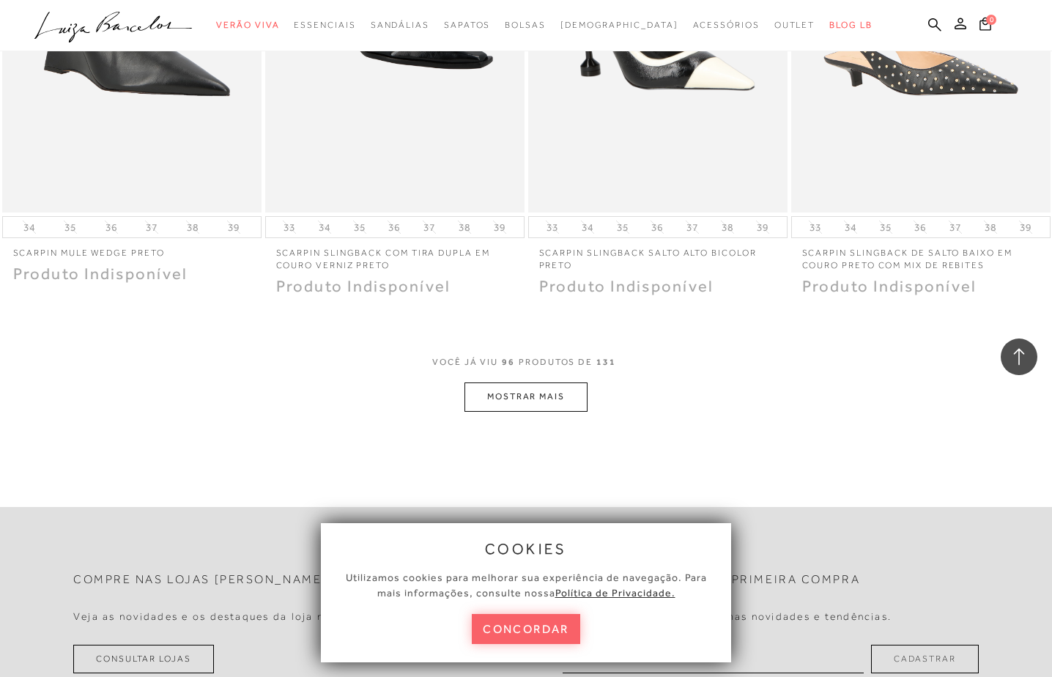
click at [511, 382] on button "MOSTRAR MAIS" at bounding box center [525, 396] width 123 height 29
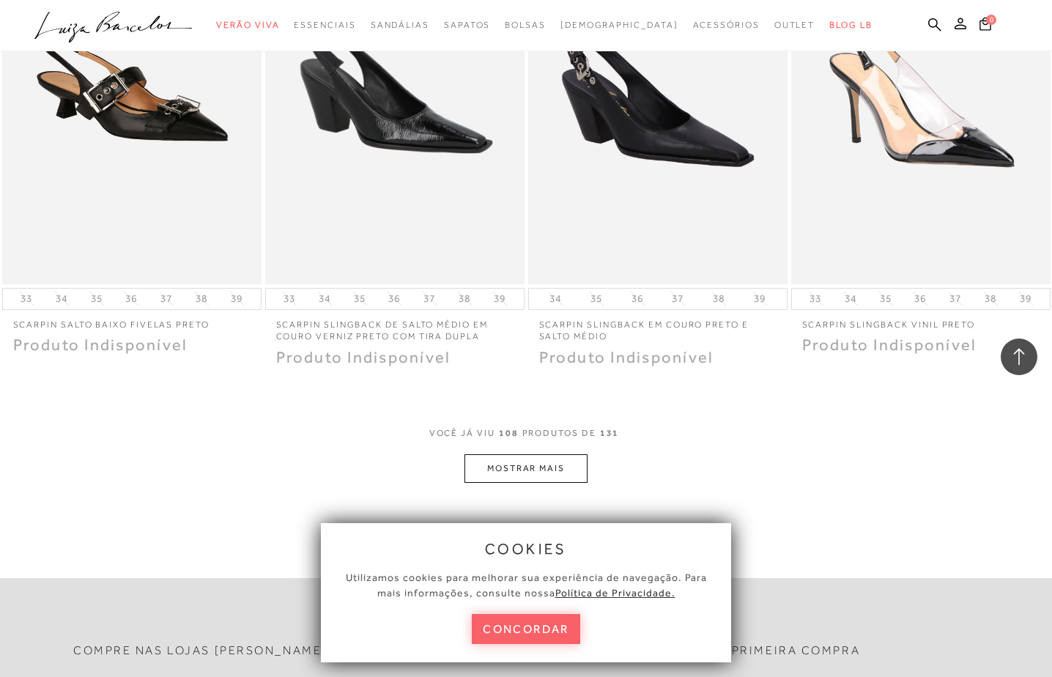
scroll to position [13181, 0]
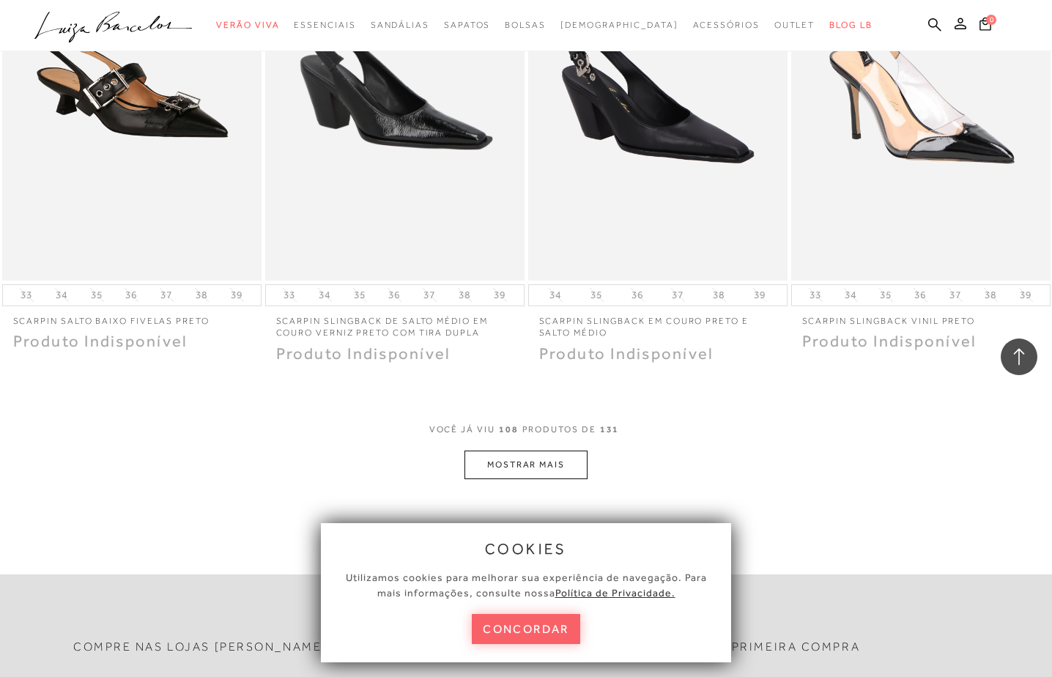
click at [509, 450] on button "MOSTRAR MAIS" at bounding box center [525, 464] width 123 height 29
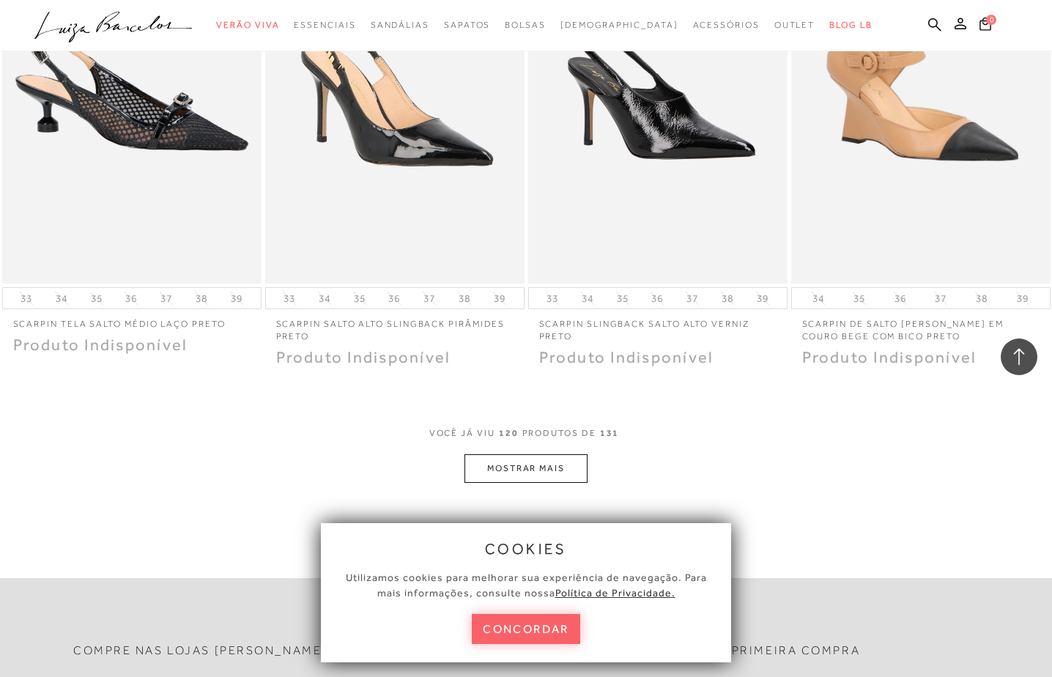
scroll to position [14646, 0]
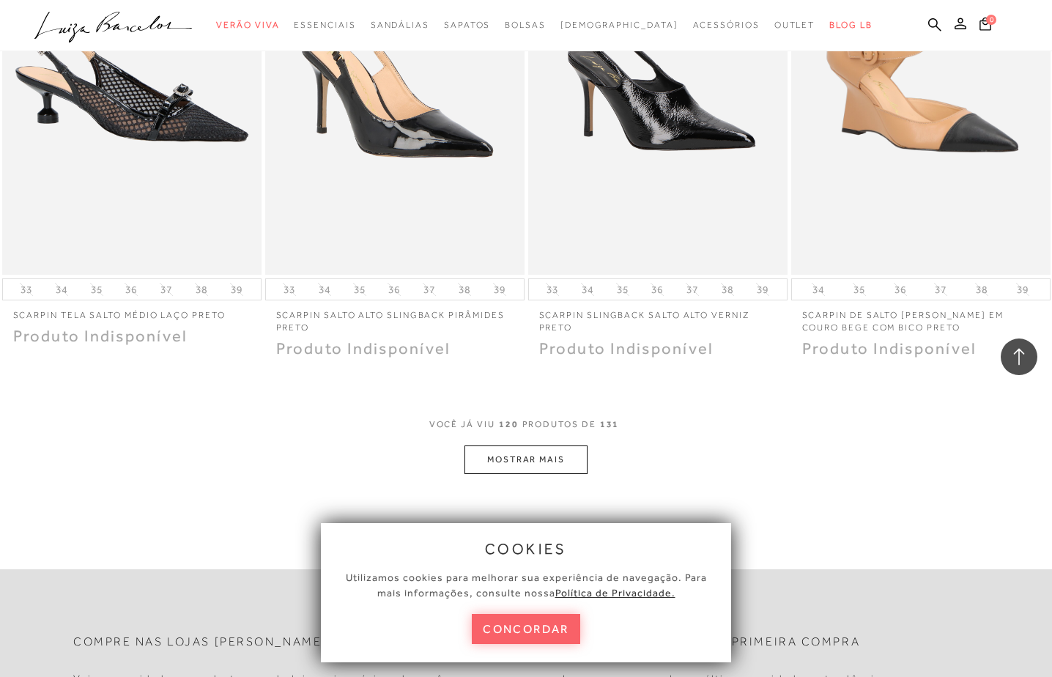
click at [509, 445] on button "MOSTRAR MAIS" at bounding box center [525, 459] width 123 height 29
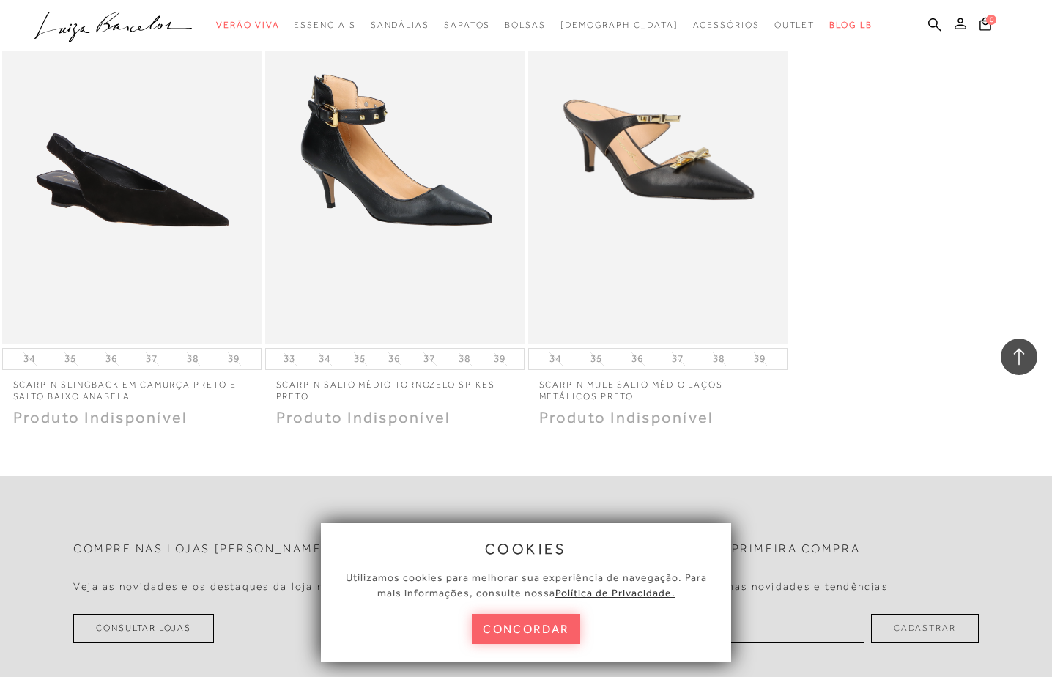
scroll to position [16037, 0]
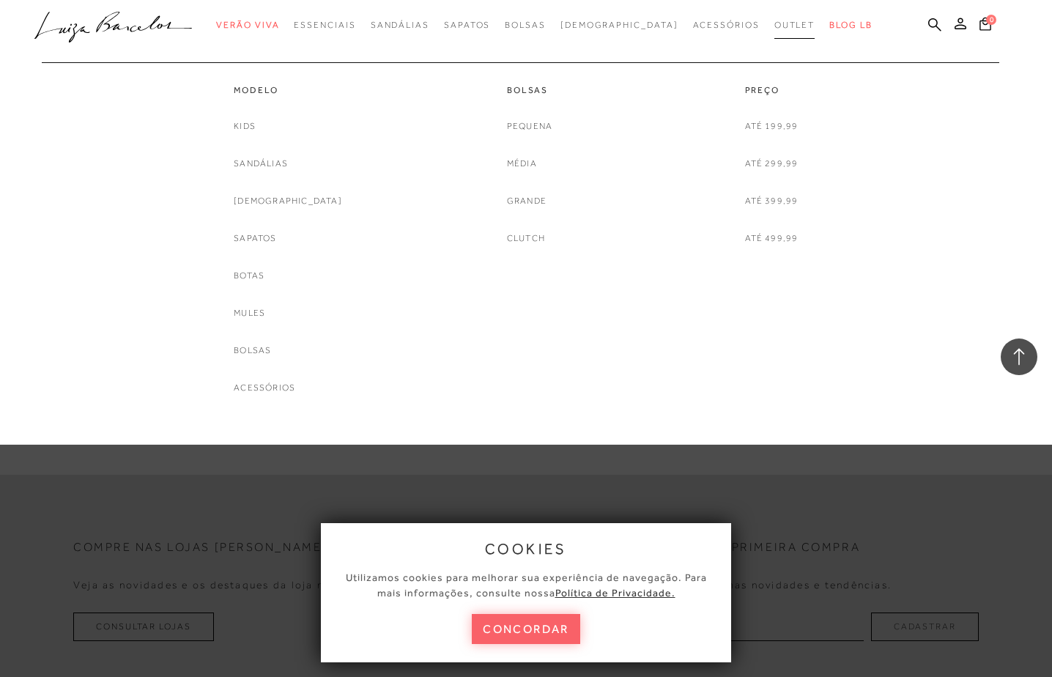
click at [774, 25] on span "Outlet" at bounding box center [794, 25] width 41 height 10
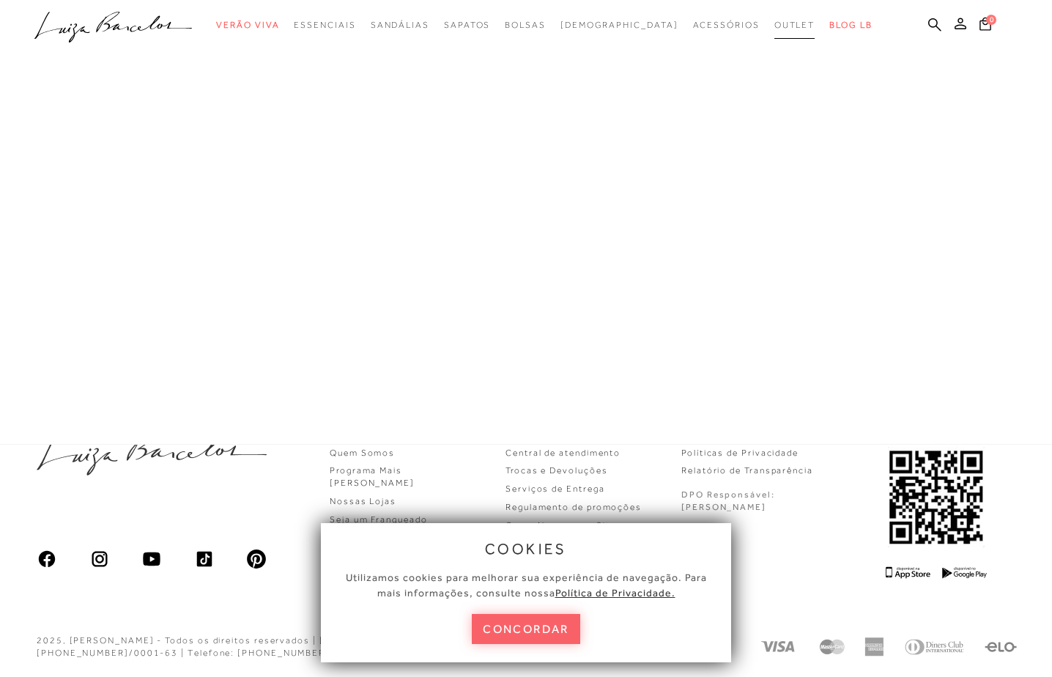
scroll to position [581, 0]
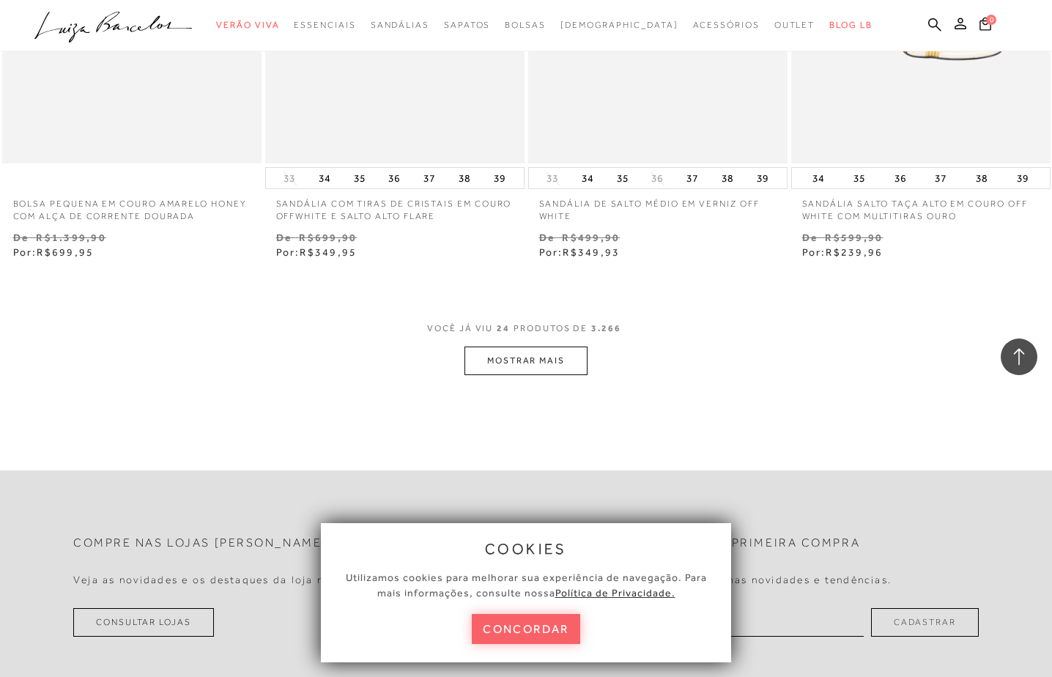
scroll to position [2983, 0]
